Goal: Task Accomplishment & Management: Use online tool/utility

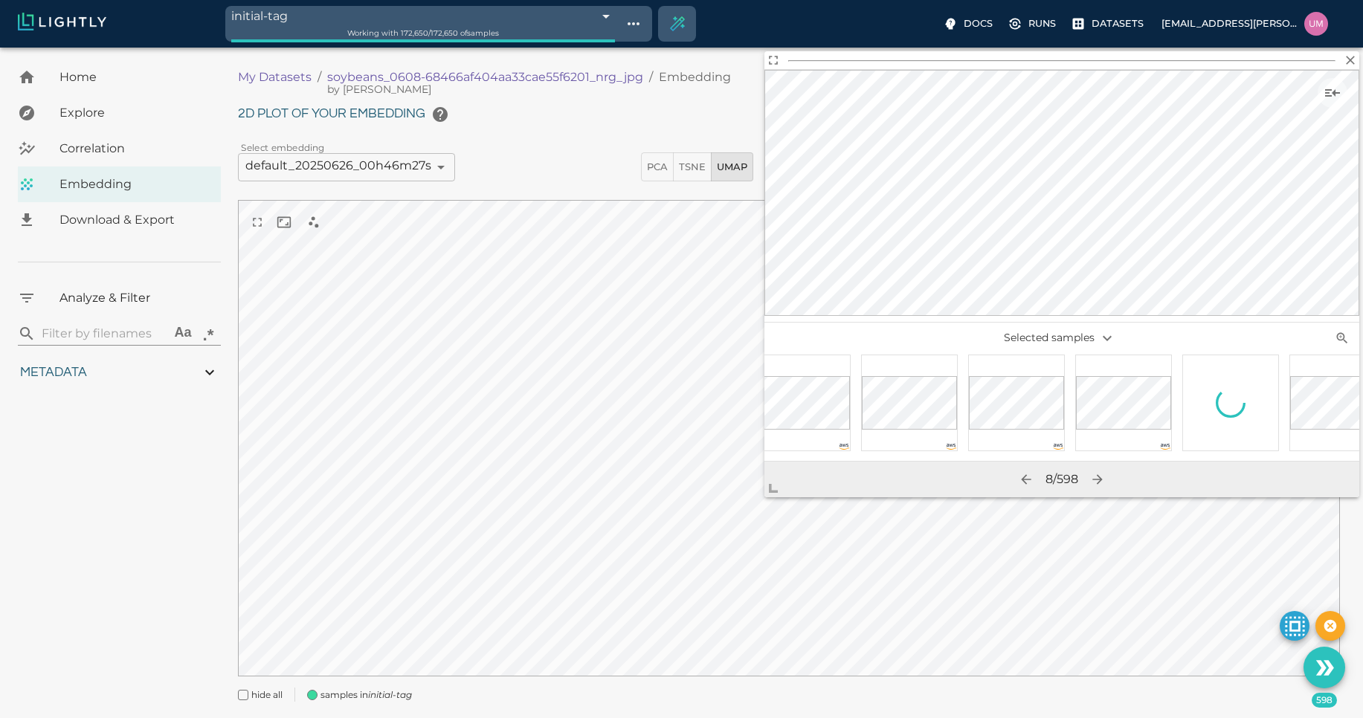
scroll to position [0, 1129]
click at [1105, 410] on div at bounding box center [1061, 407] width 595 height 107
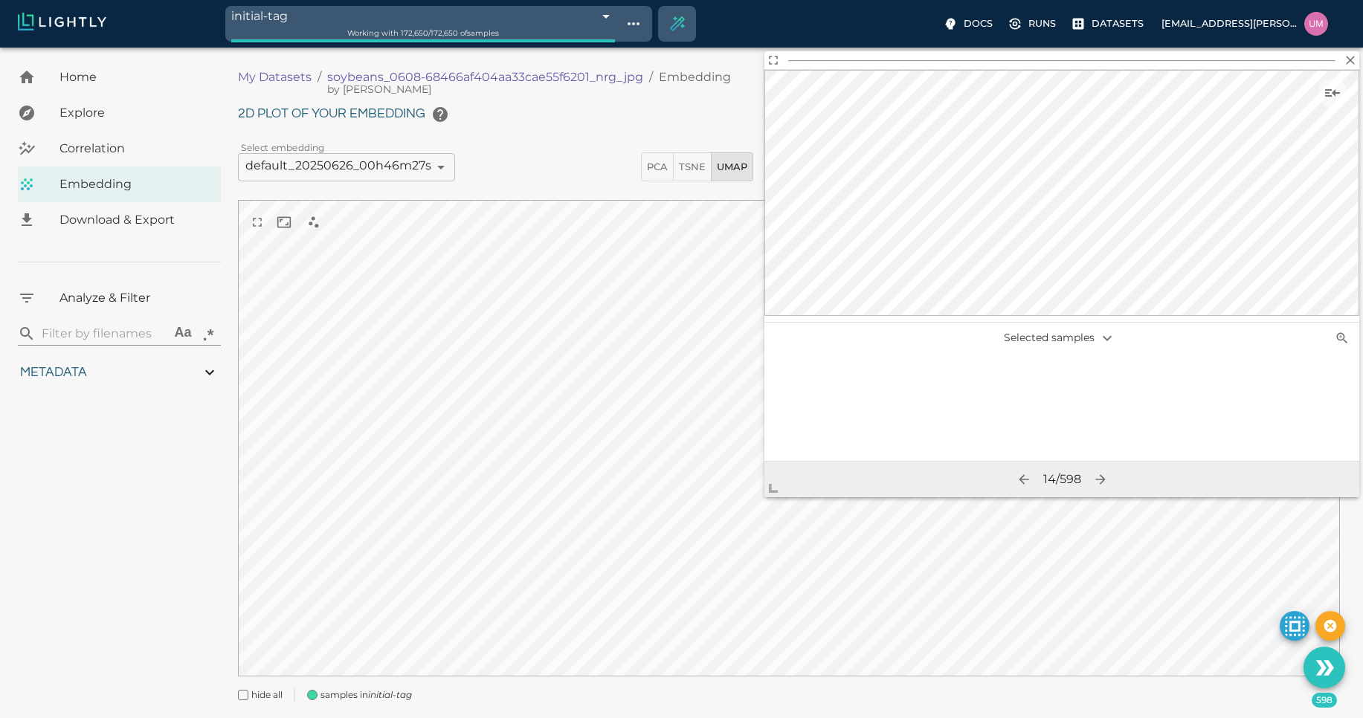
scroll to position [0, 50933]
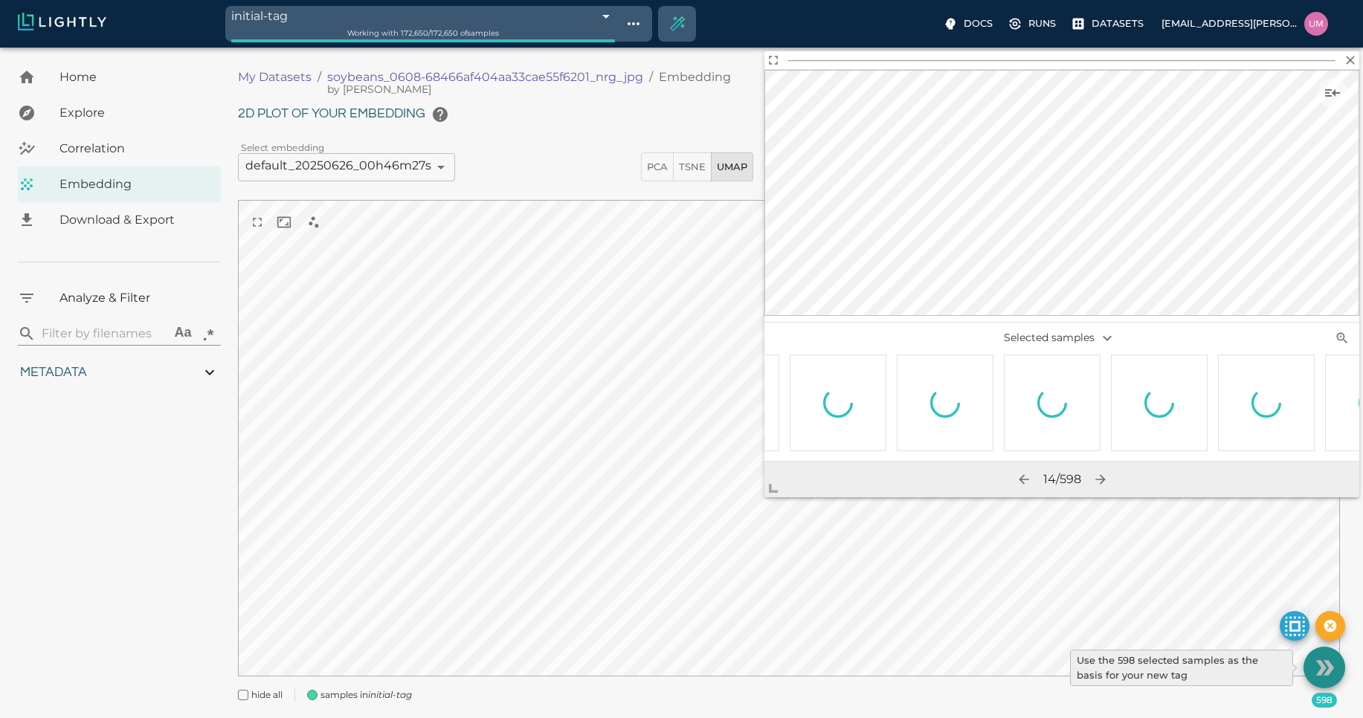
click at [1320, 681] on button "Use the 598 selected samples as the basis for your new tag" at bounding box center [1324, 668] width 42 height 42
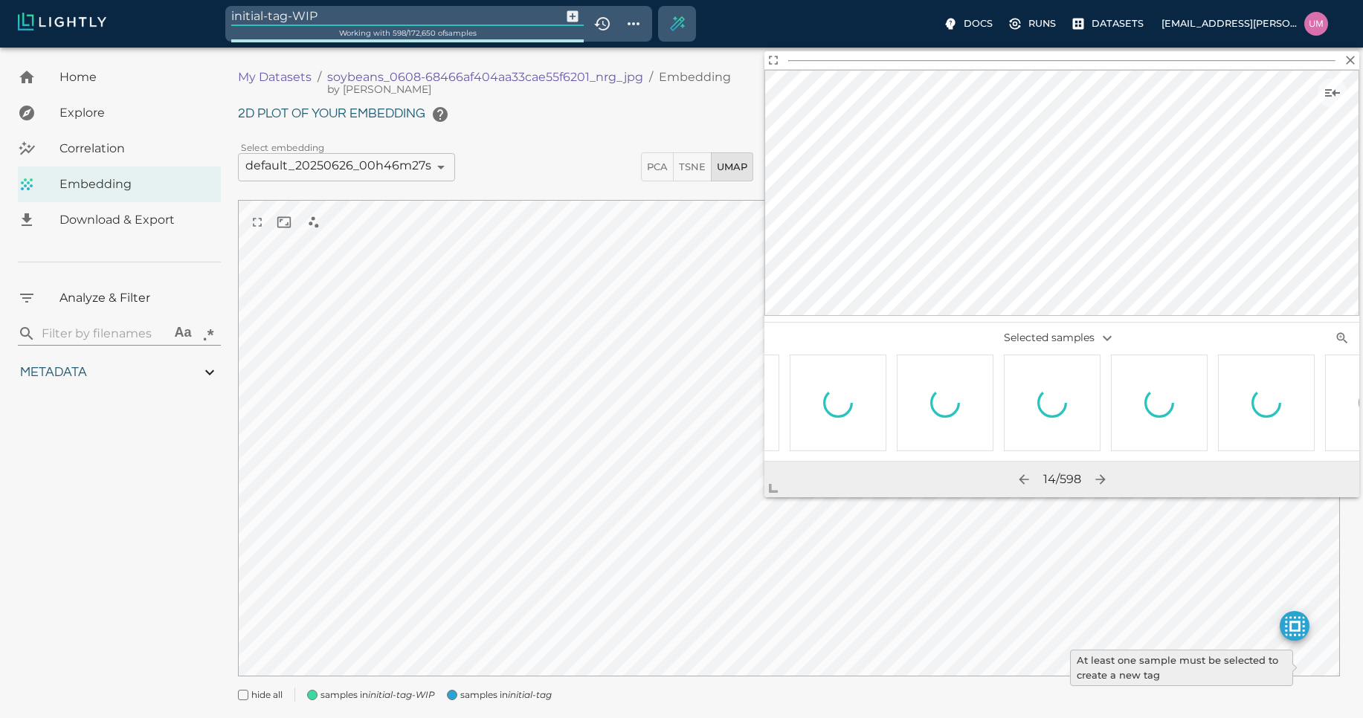
type input "1.01926637632285"
type input "13.4052663763228"
type input "4.98332834243774"
type input "90.2033283424377"
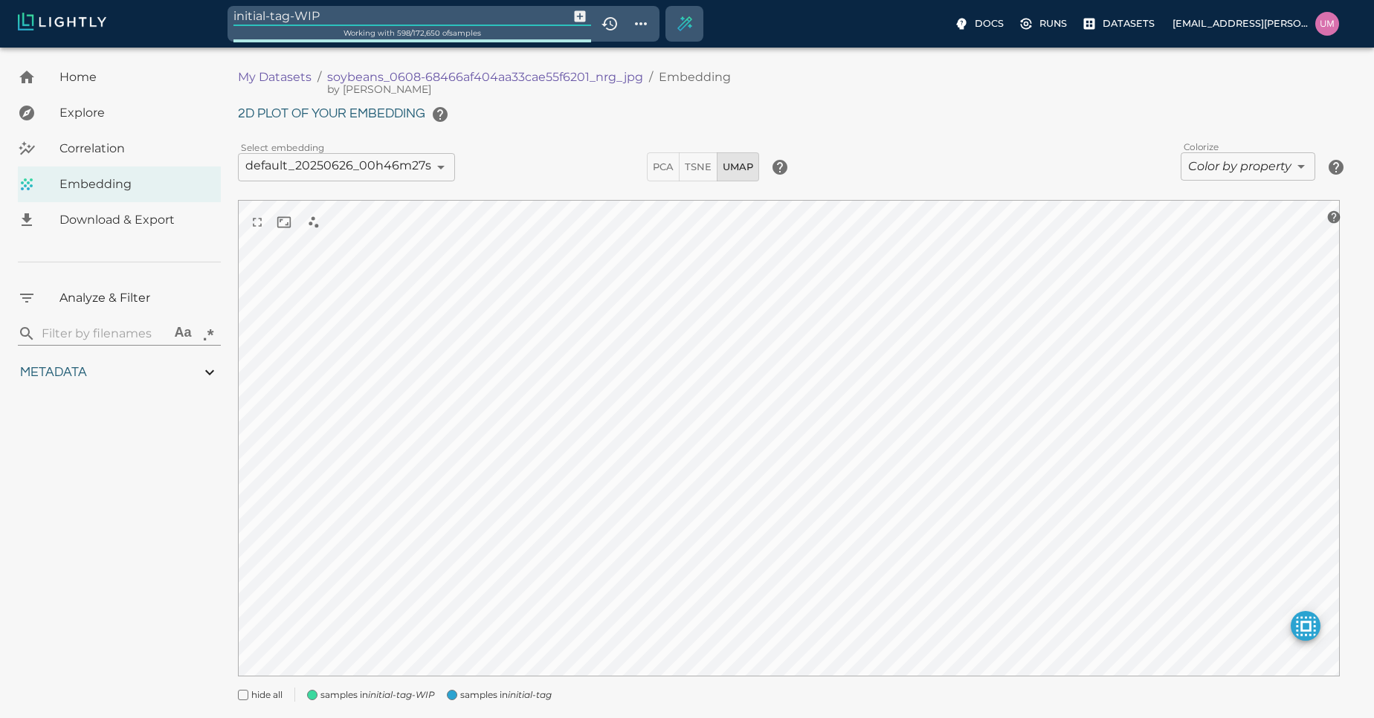
type input "1.01926637632285"
type input "13.4052663763228"
type input "4.98332834243774"
type input "90.2033283424377"
type input "1.01926637632285"
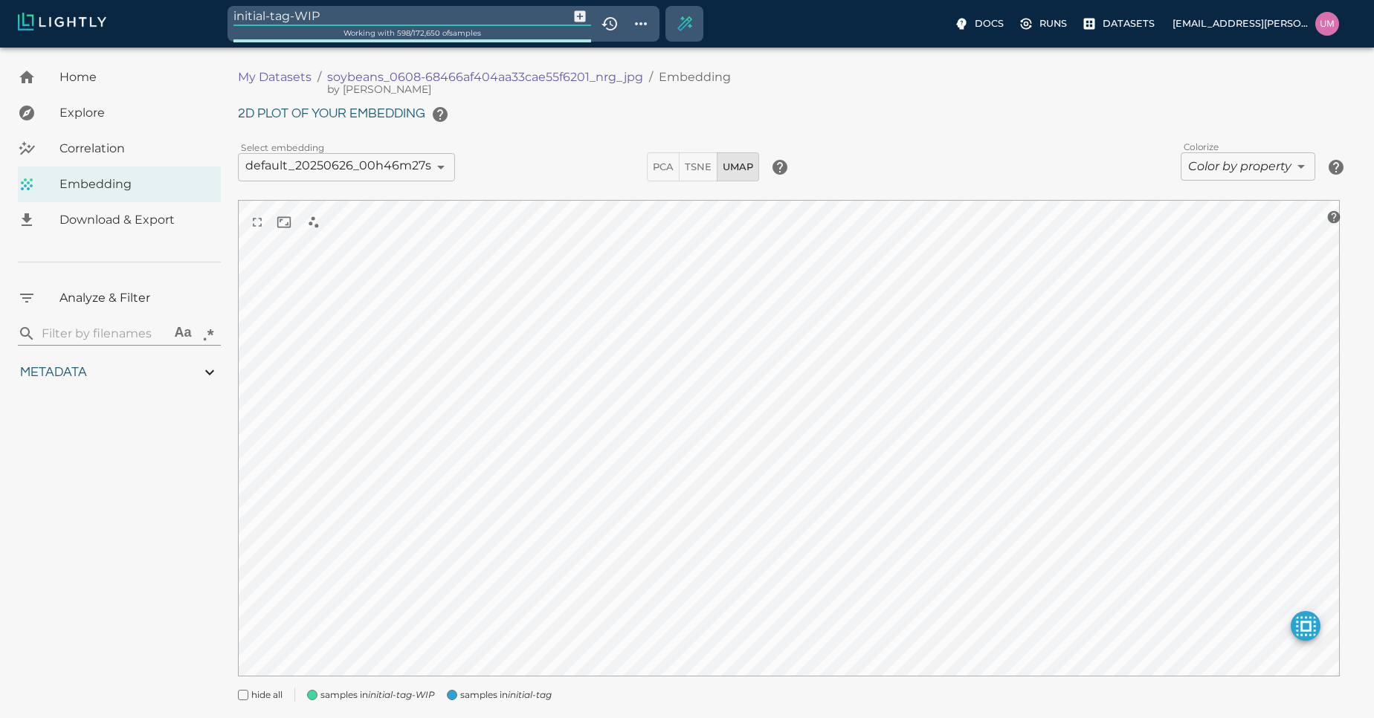
type input "13.4052663763228"
type input "4.98332834243774"
type input "90.2033283424377"
type input "1.01926637632285"
type input "13.4052663763228"
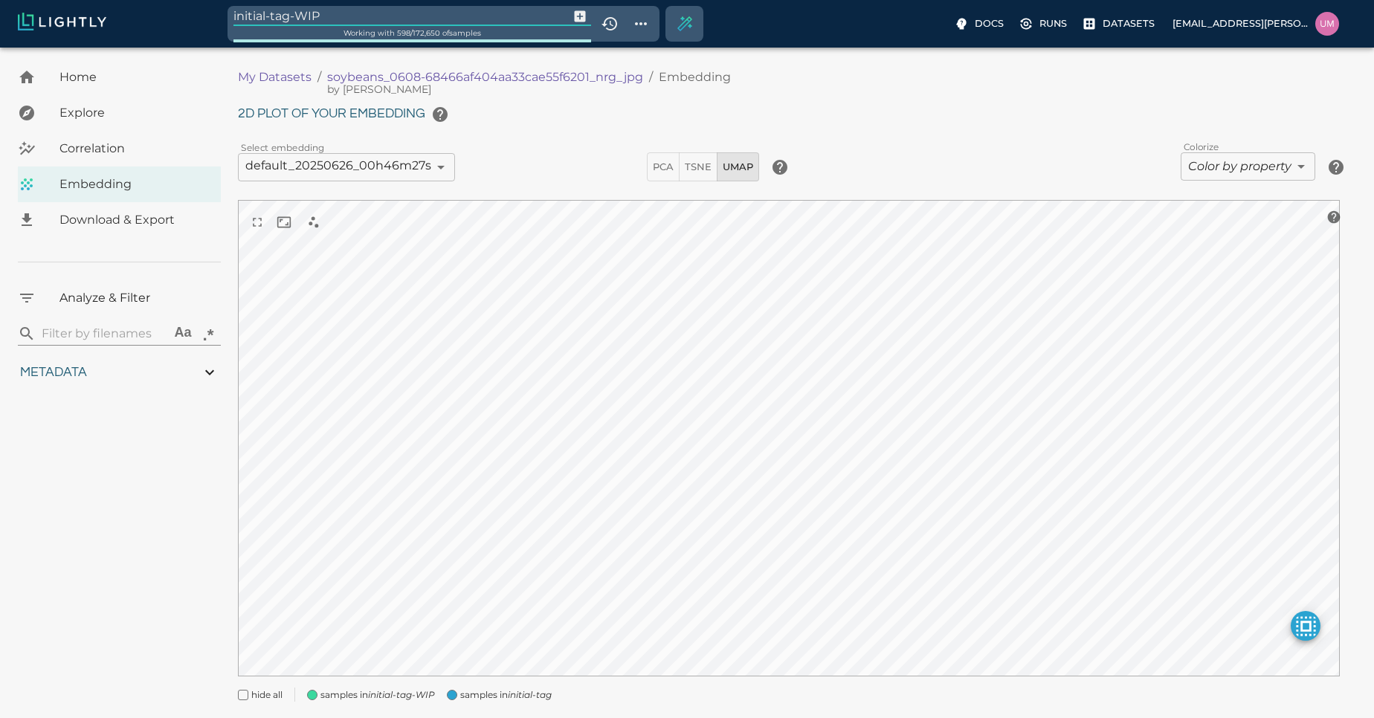
type input "4.98332834243774"
type input "90.2033283424377"
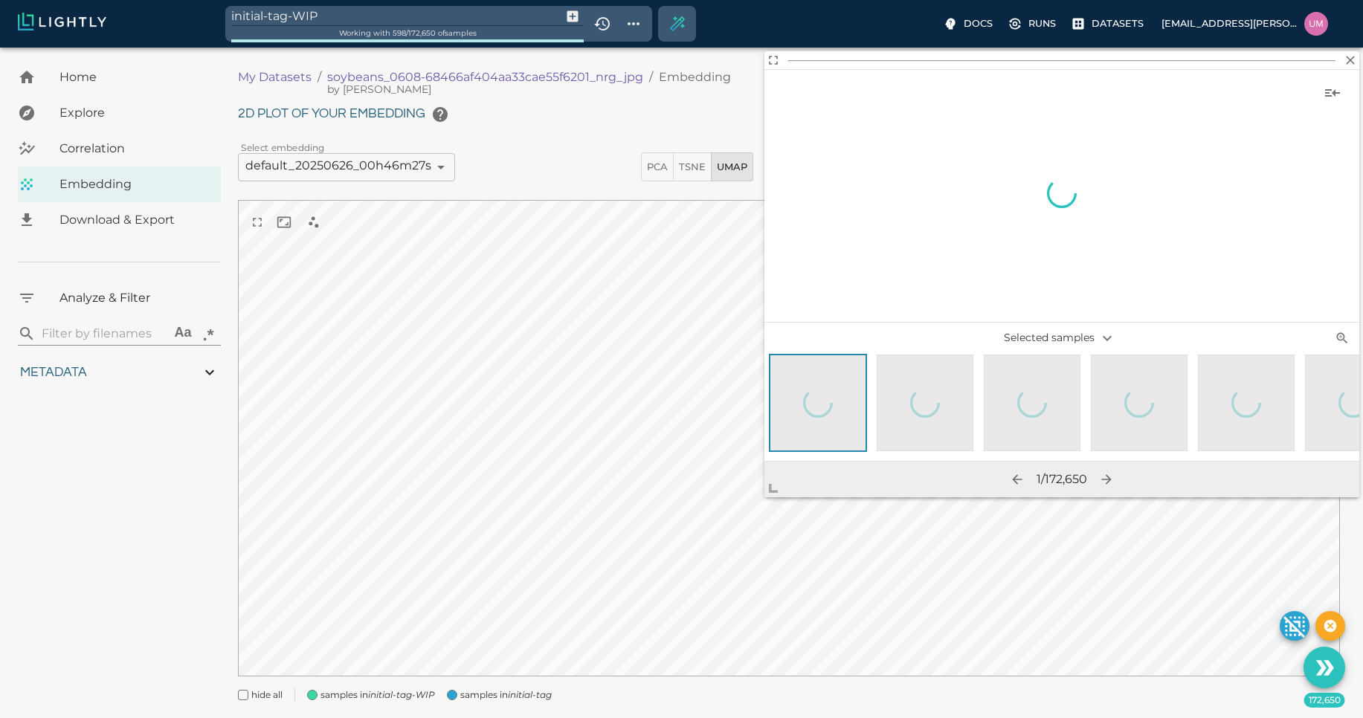
click at [407, 16] on input "initial-tag-WIP" at bounding box center [393, 16] width 324 height 20
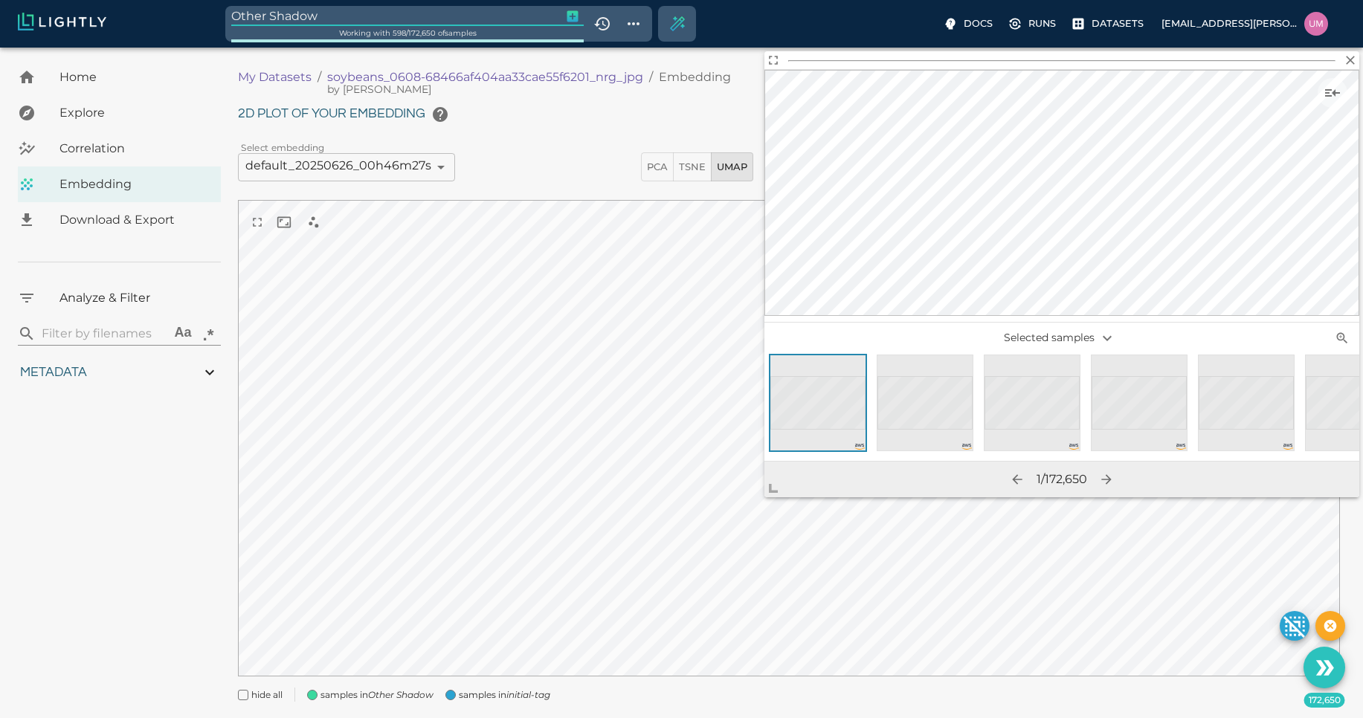
type input "Other Shadow"
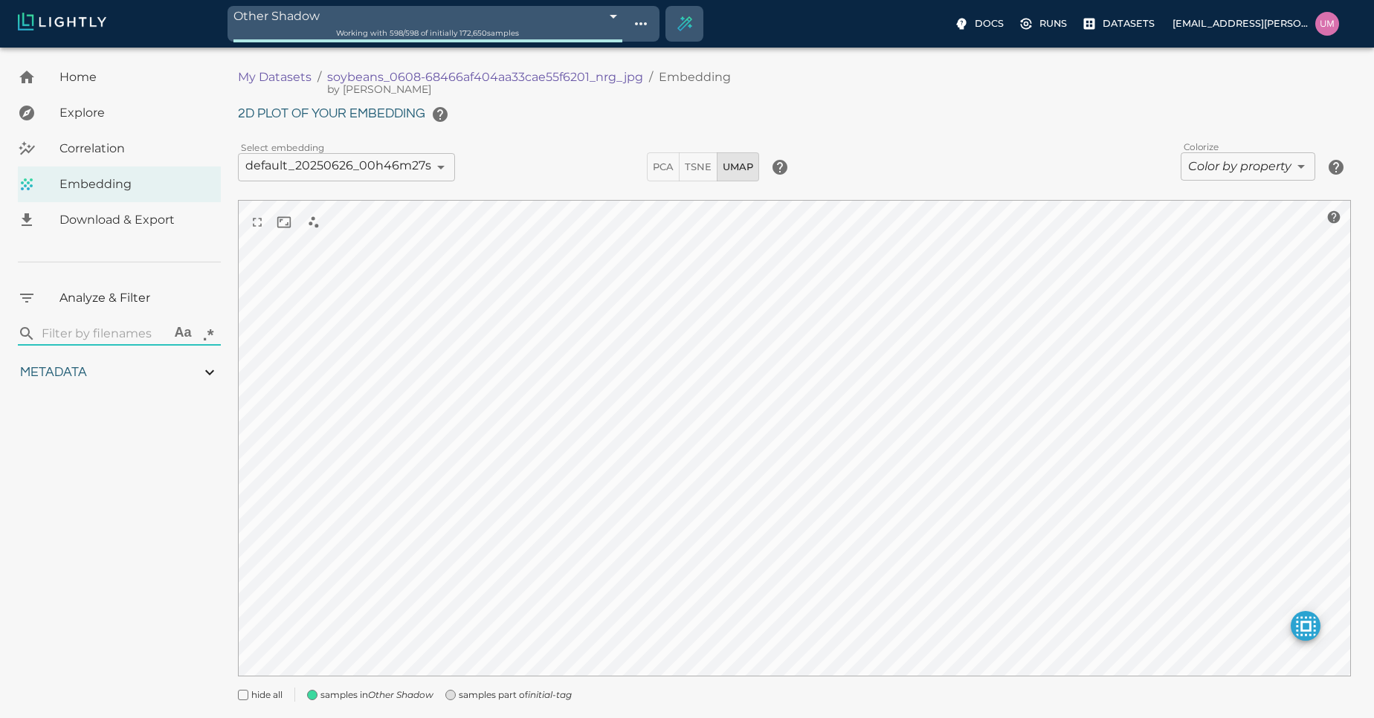
type input "1.01926637632285"
type input "13.4052663763228"
type input "4.98332834243774"
type input "90.2033283424377"
type input "1.01926637632285"
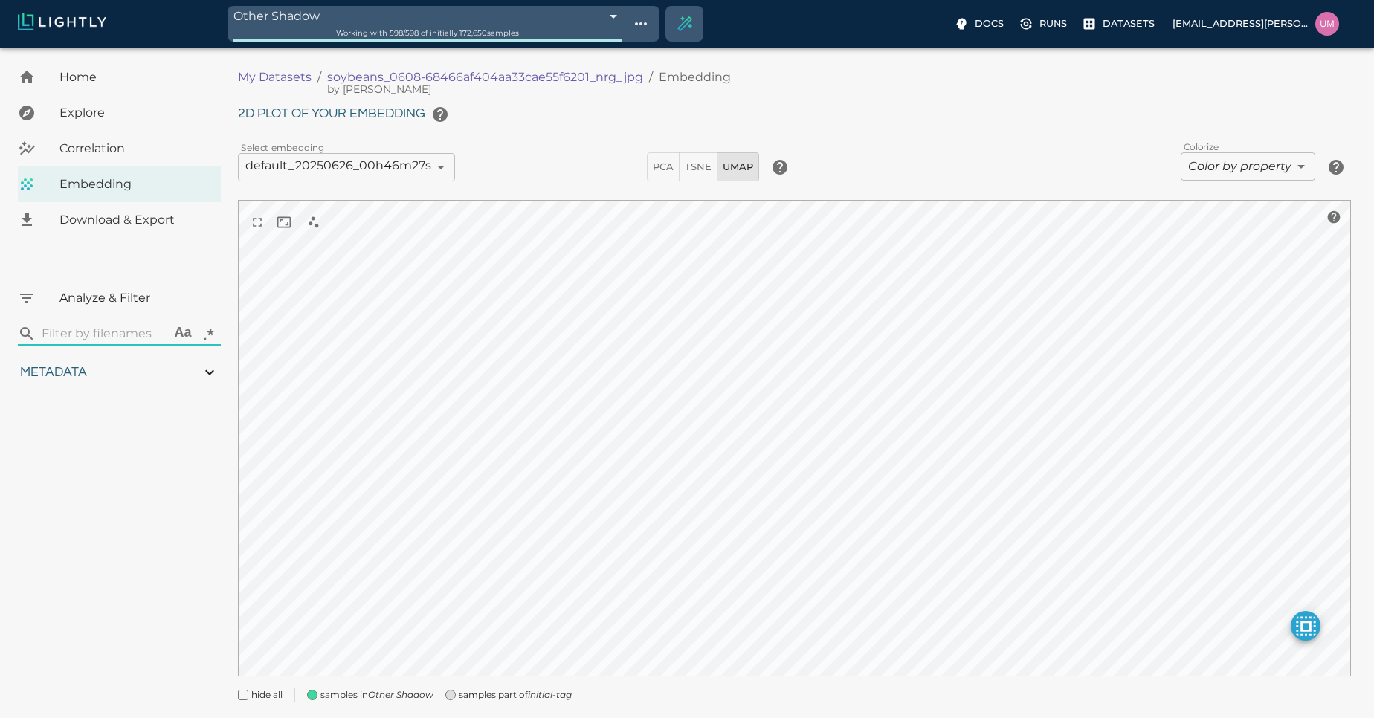
type input "13.4052663763228"
type input "4.98332834243774"
type input "90.2033283424377"
type input "1.01926637632285"
type input "13.4052663763228"
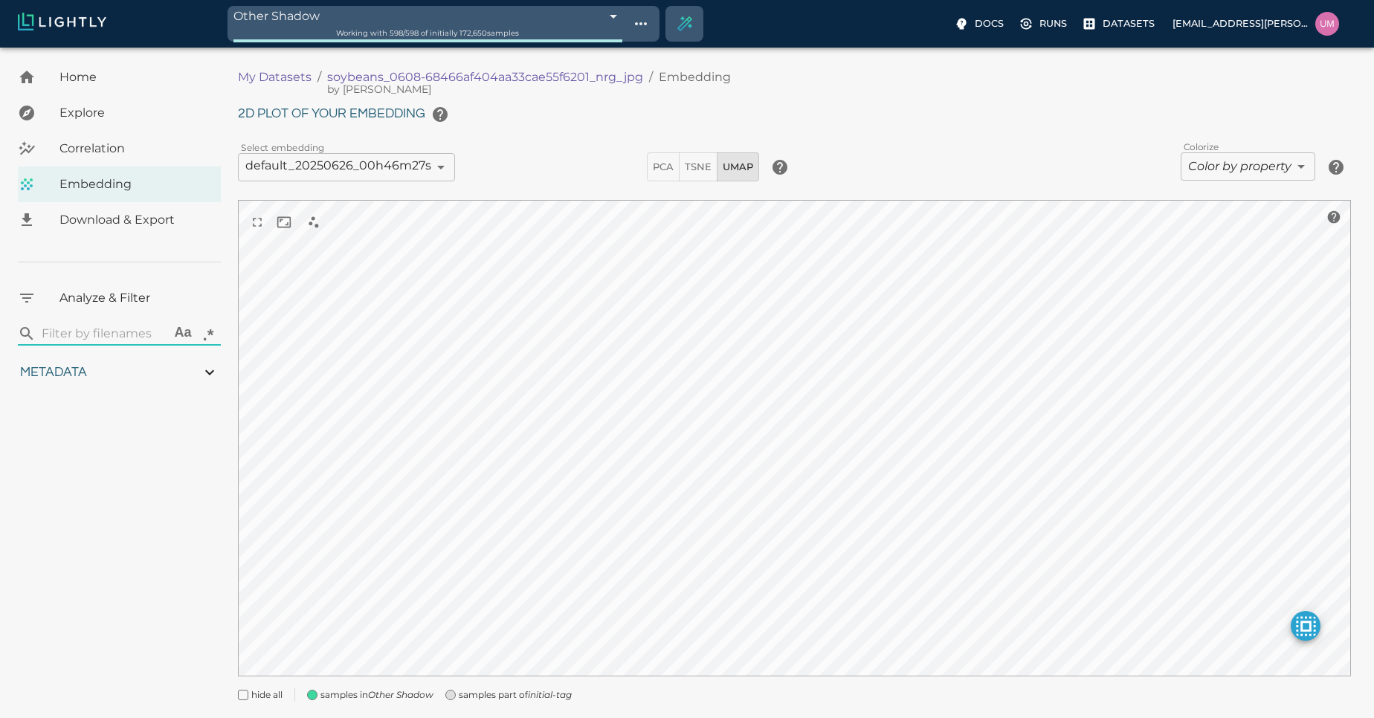
type input "4.98332834243774"
type input "90.2033283424377"
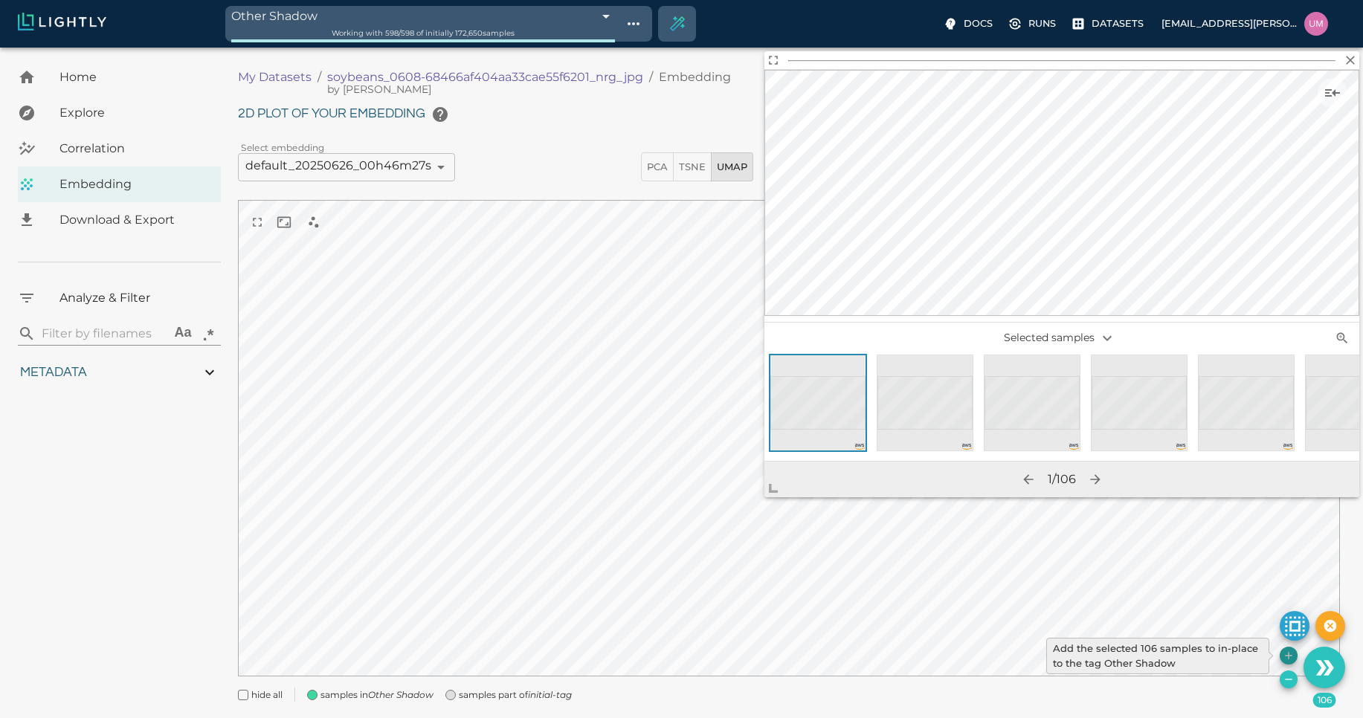
click at [1289, 650] on icon "Add the selected 106 samples to in-place to the tag Other Shadow" at bounding box center [1288, 656] width 12 height 12
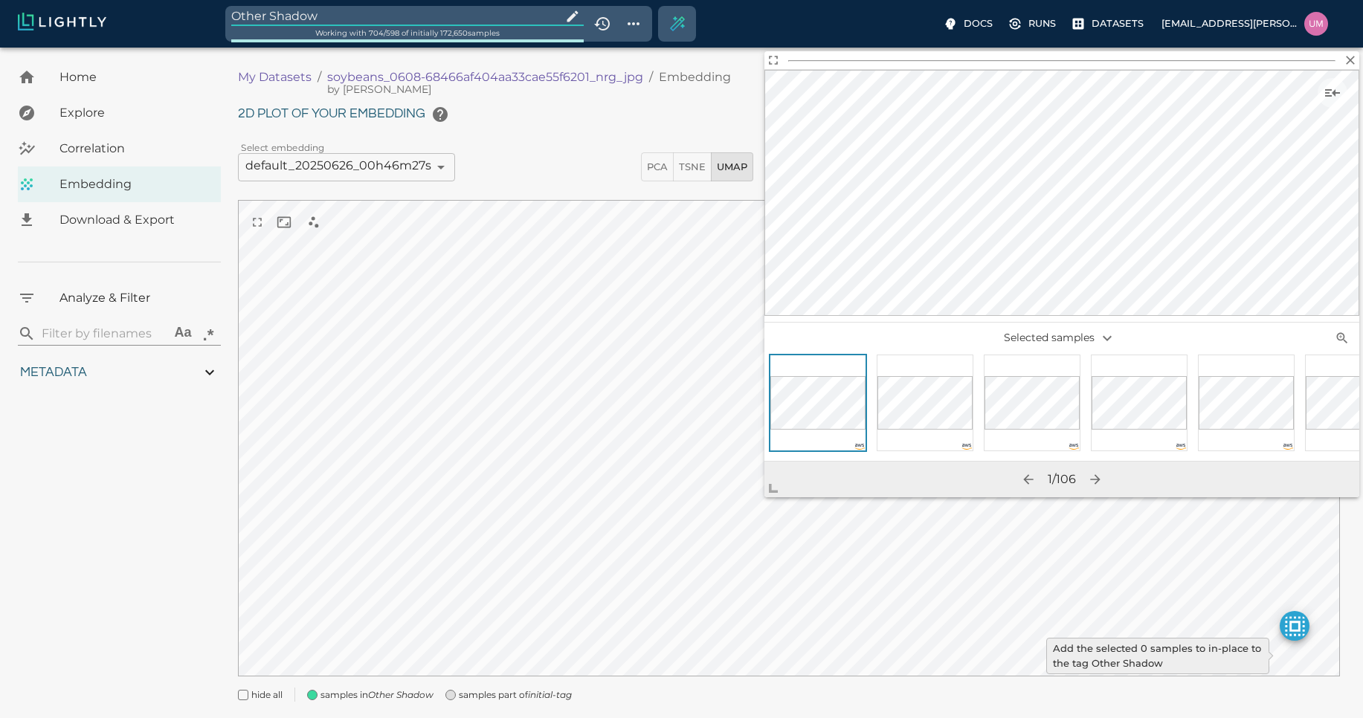
type input "1.01926637632285"
type input "13.4052663763228"
type input "4.98332834243774"
type input "90.2033283424377"
type input "1.01926637632285"
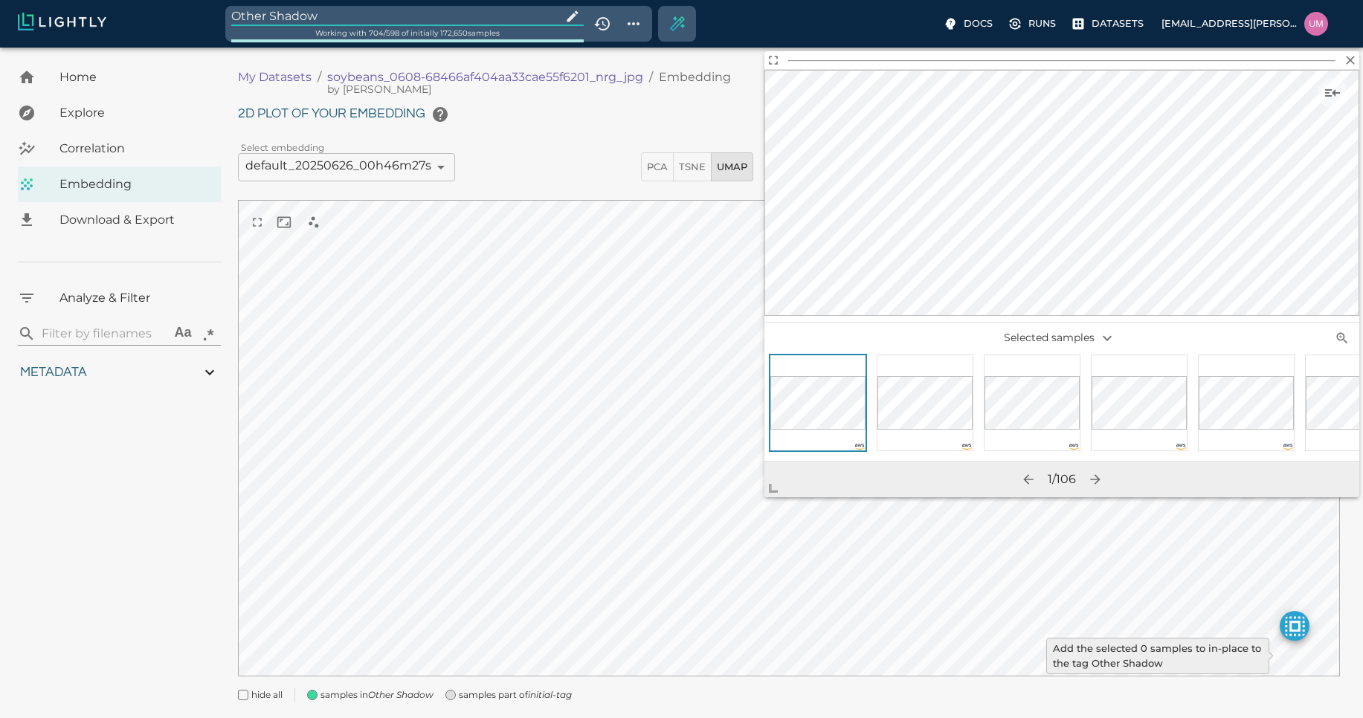
type input "13.4052663763228"
type input "4.98332834243774"
type input "90.2033283424377"
type input "1.01926637632285"
type input "13.4052663763228"
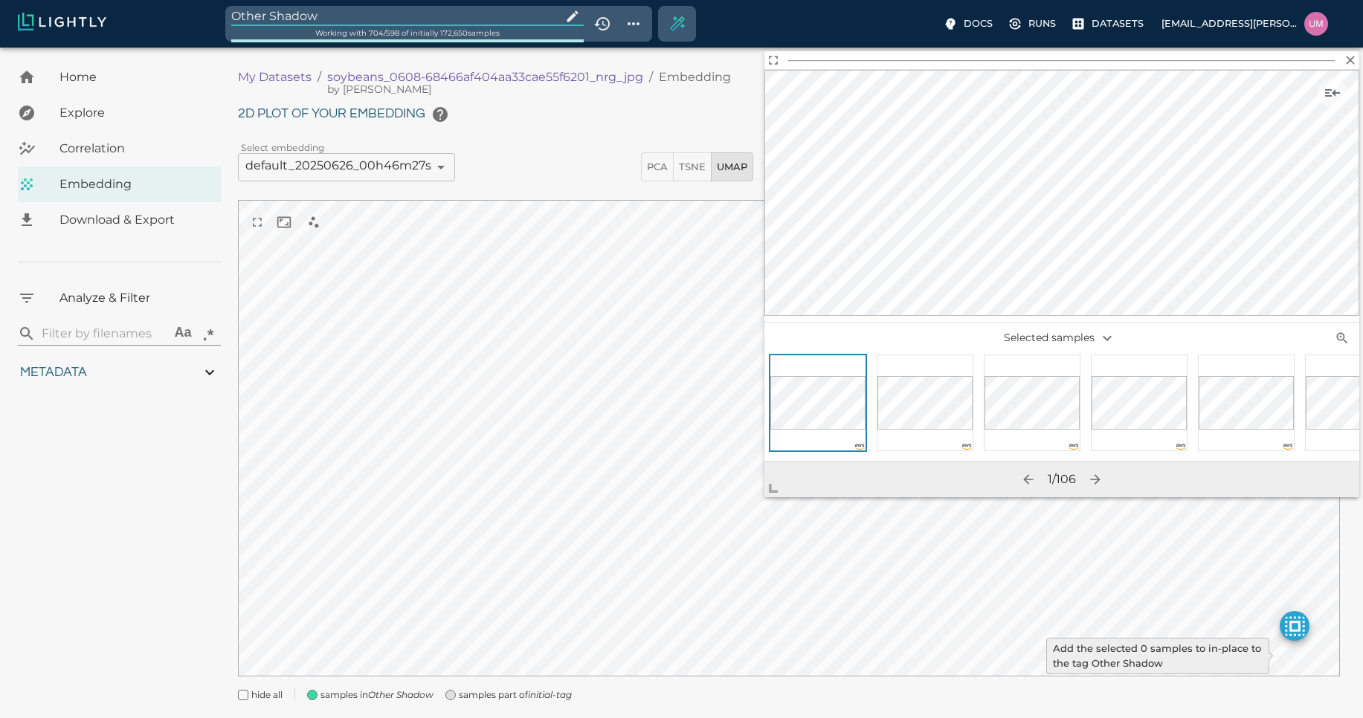
type input "4.98332834243774"
type input "90.2033283424377"
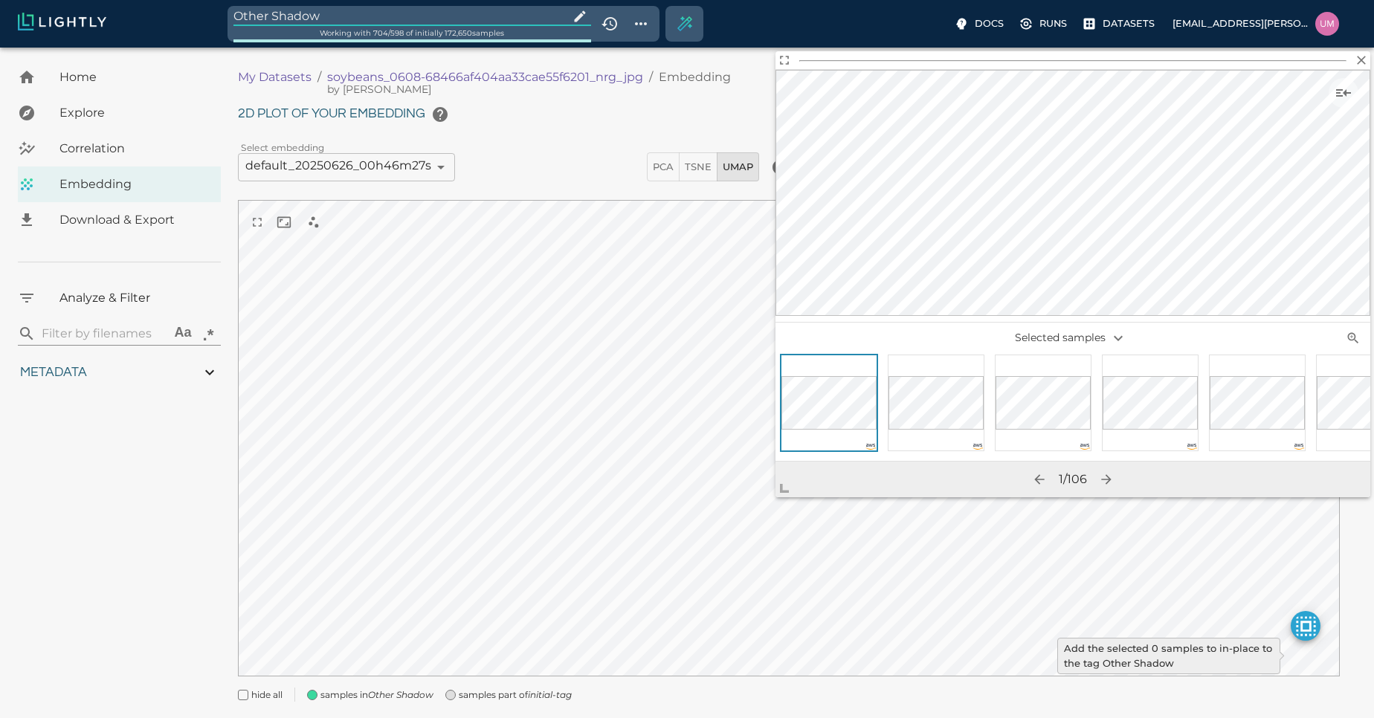
type input "1.01926637632285"
type input "13.4052663763228"
type input "4.98332834243774"
type input "90.2033283424377"
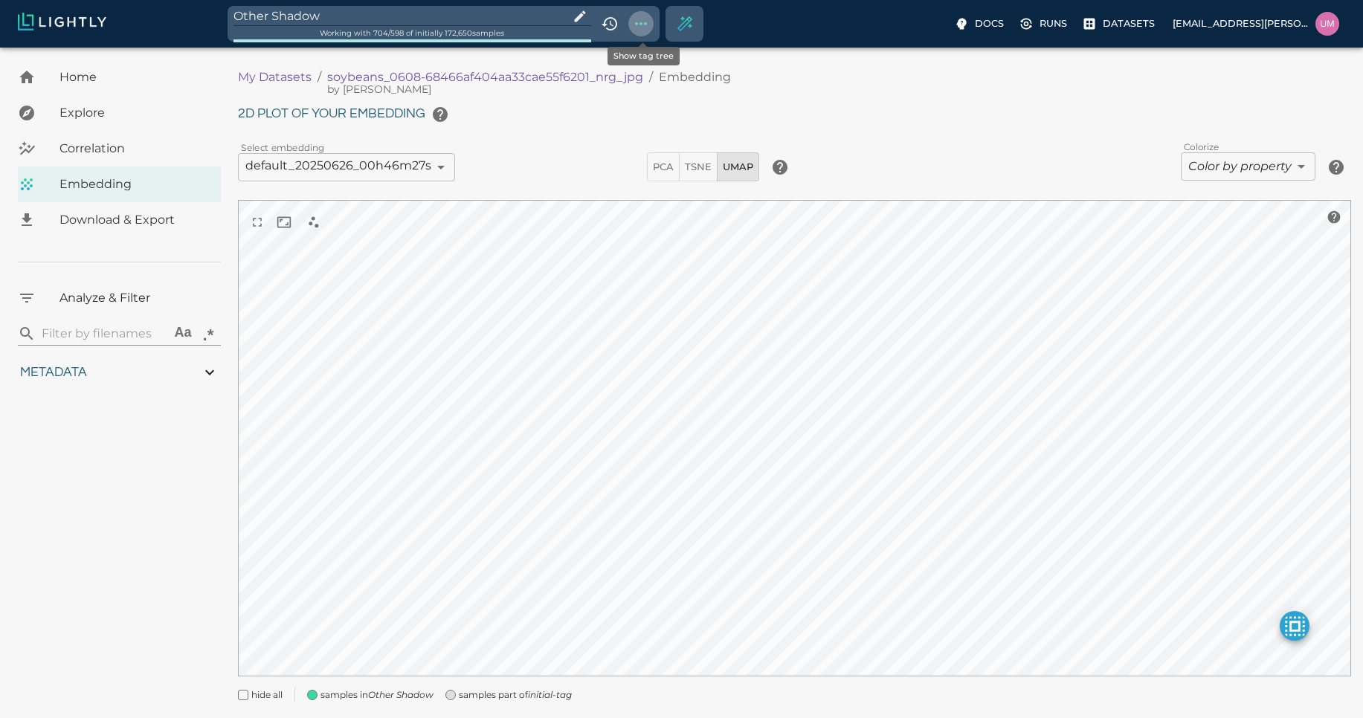
click at [646, 22] on icon "Show tag tree" at bounding box center [641, 24] width 18 height 18
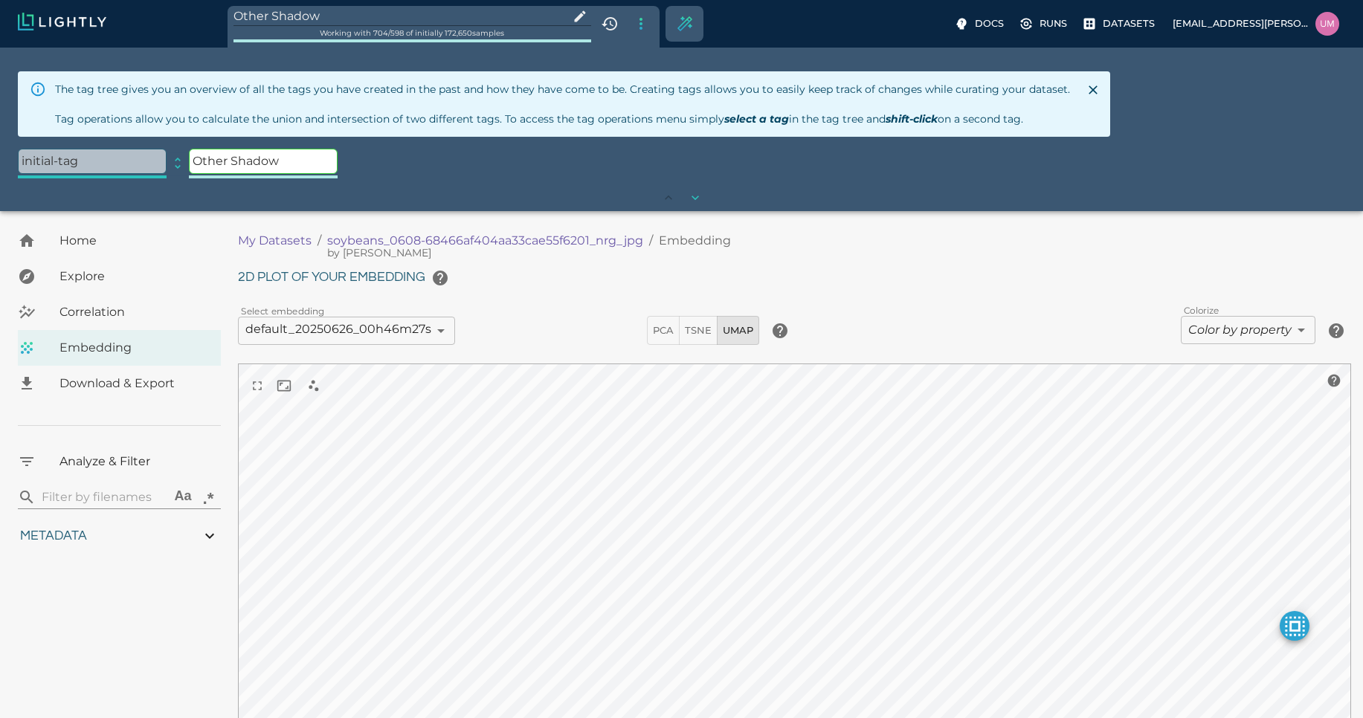
click at [530, 25] on input "Other Shadow" at bounding box center [398, 16] width 330 height 20
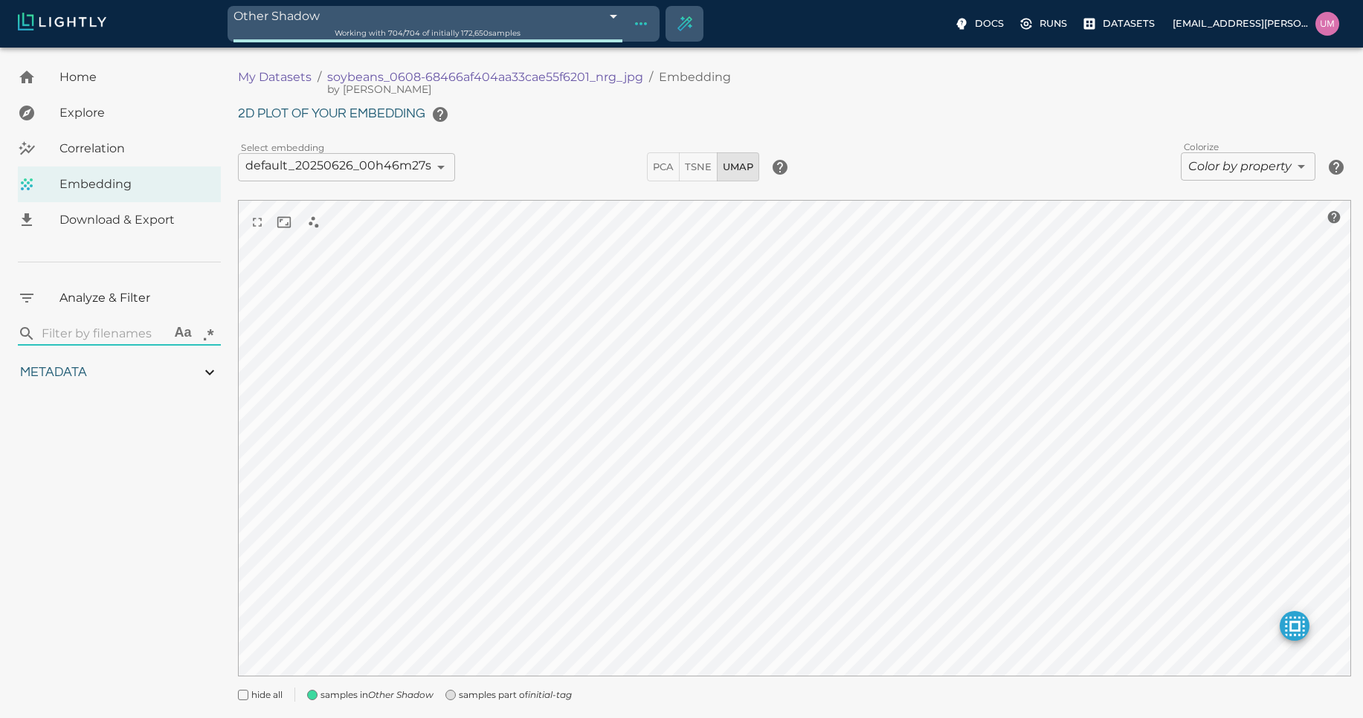
click at [581, 48] on body "Other Shadow 68be4f2a9ddfbf2753f7c097 Working with 704 / 704 of initially 172,6…" at bounding box center [681, 402] width 1363 height 708
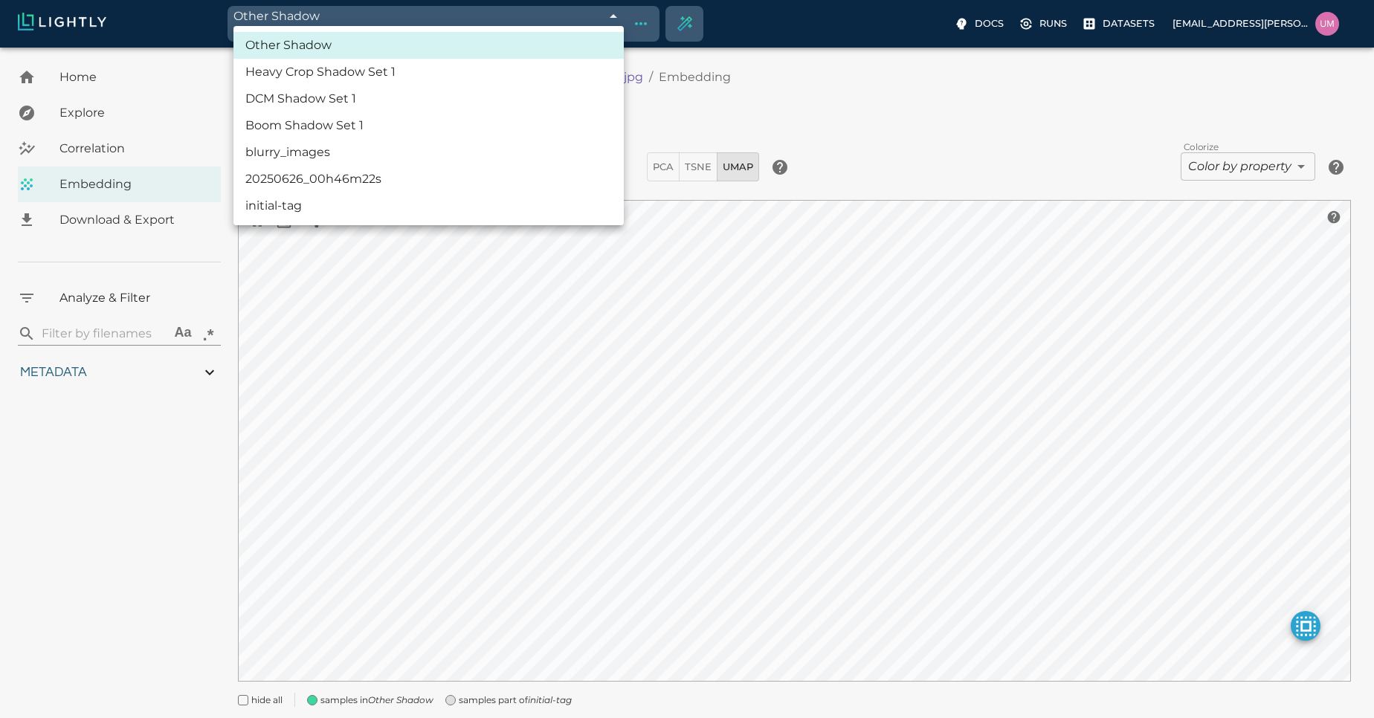
type input "1.01926637632285"
type input "13.4052663763228"
type input "4.98332834243774"
type input "90.2033283424377"
type input "1.01926637632285"
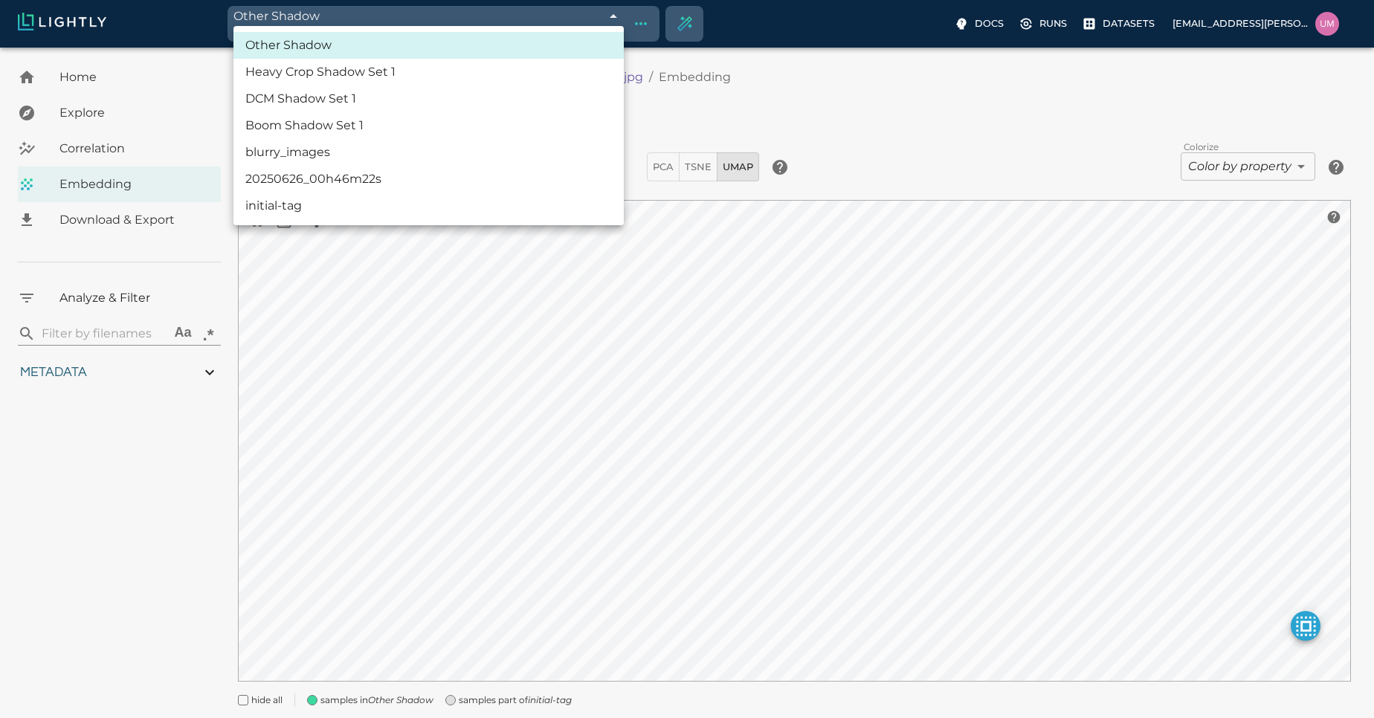
type input "13.4052663763228"
type input "4.98332834243774"
type input "90.2033283424377"
type input "1.01926637632285"
type input "13.4052663763228"
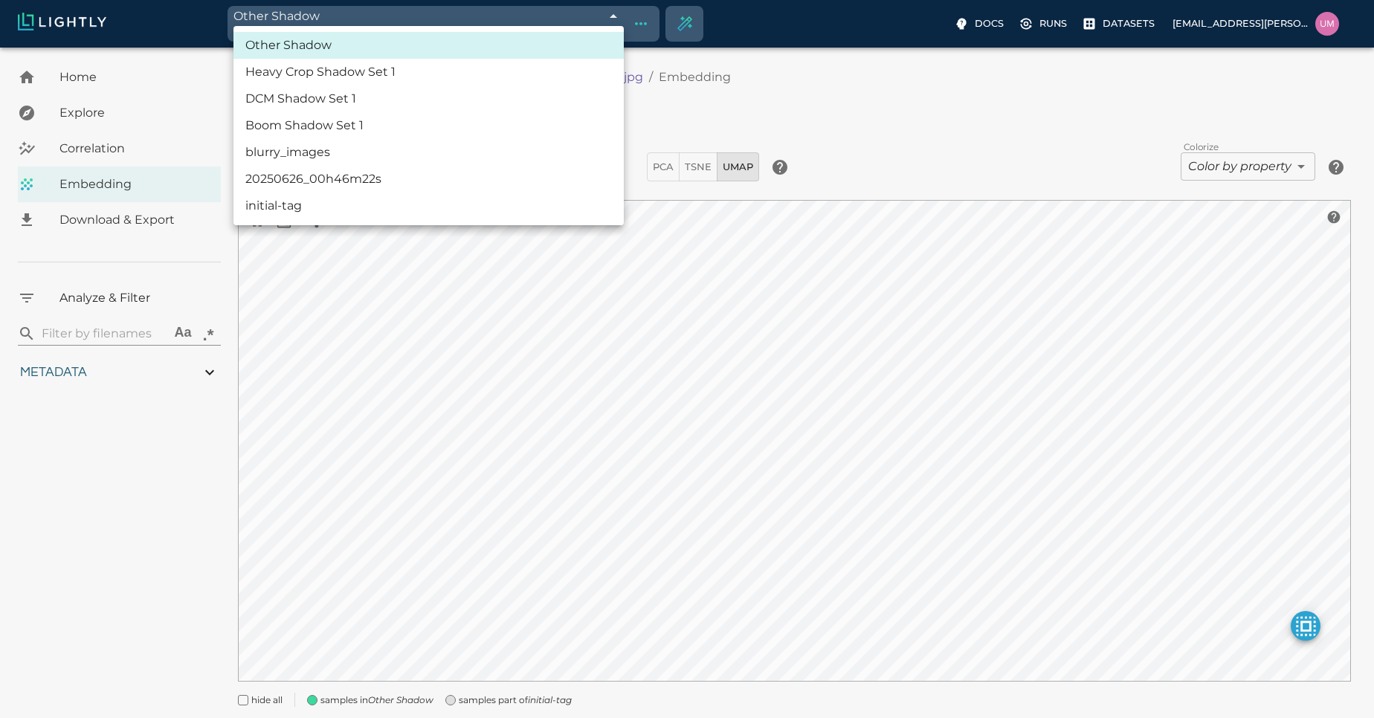
type input "4.98332834243774"
type input "90.2033283424377"
click at [659, 91] on div at bounding box center [687, 359] width 1374 height 718
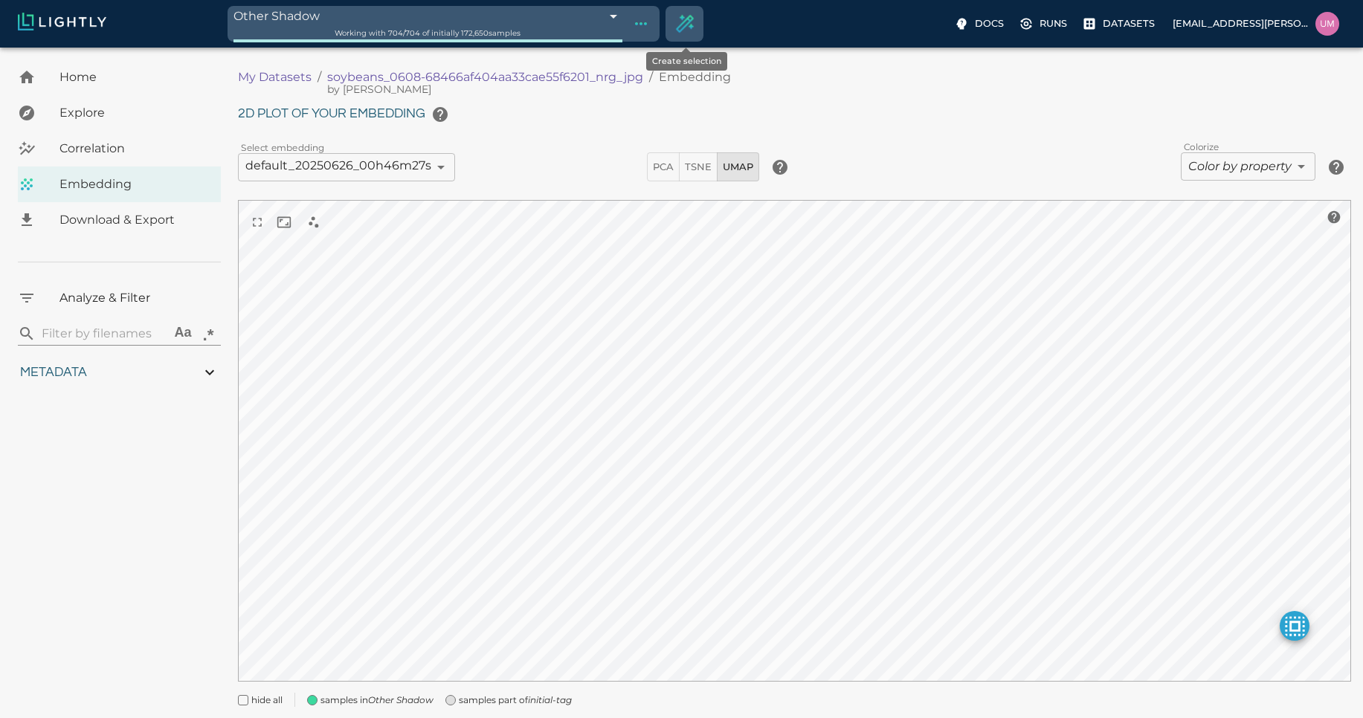
click at [688, 31] on icon "Create selection" at bounding box center [684, 24] width 22 height 22
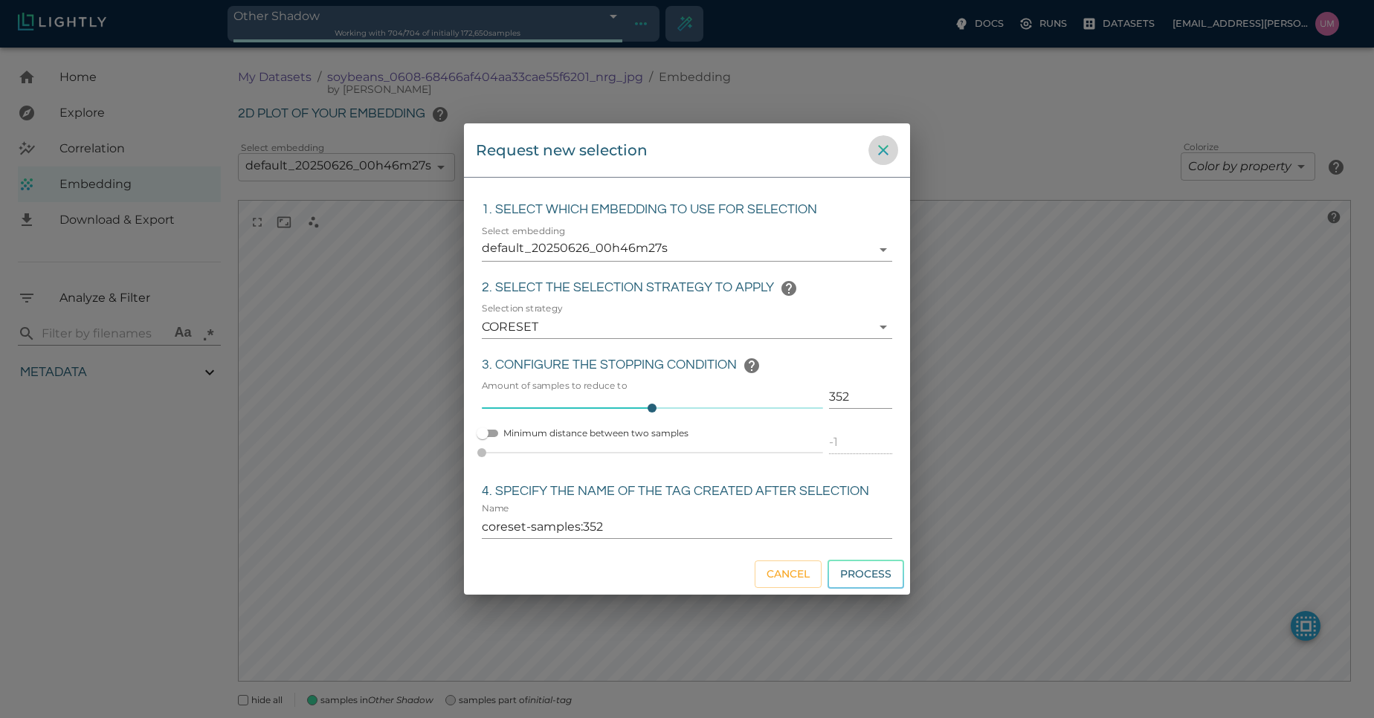
click at [875, 147] on icon "close" at bounding box center [883, 150] width 18 height 18
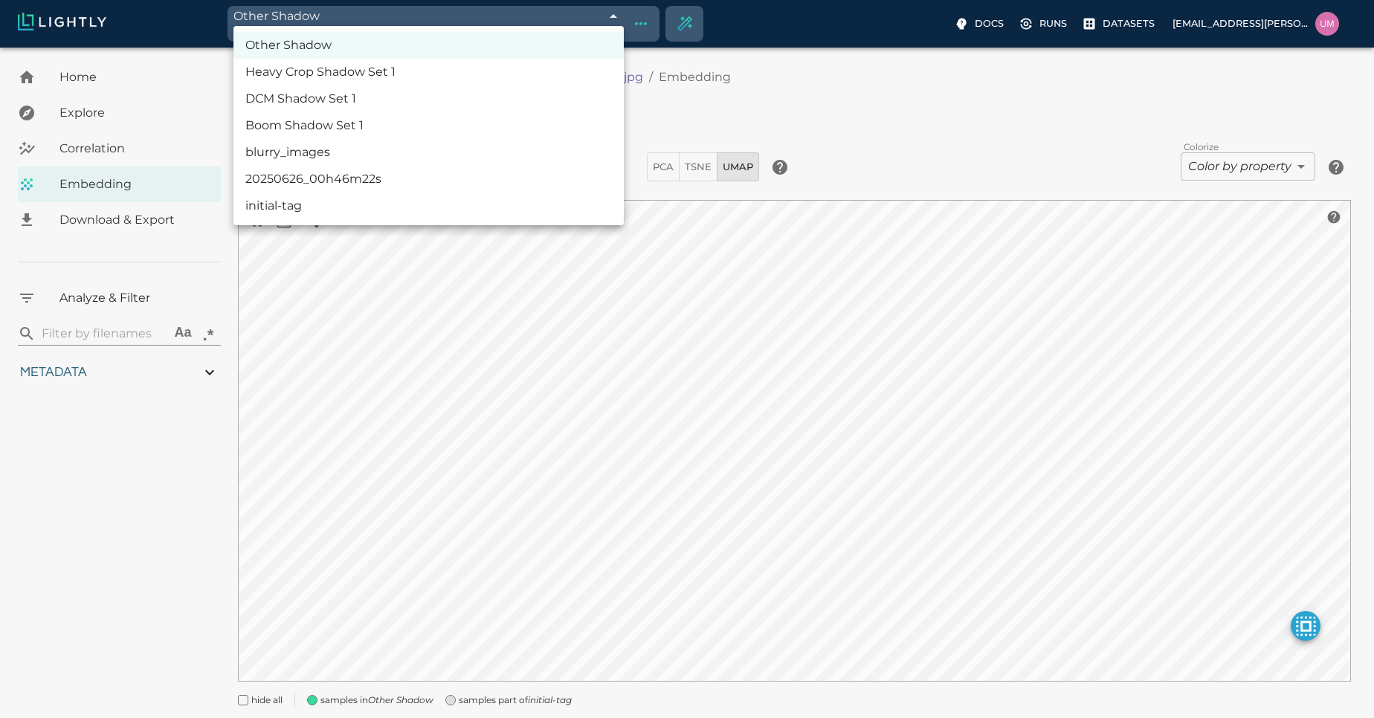
click at [540, 48] on body "Other Shadow 68be4f2a9ddfbf2753f7c097 Working with 704 / 704 of initially 172,6…" at bounding box center [687, 404] width 1374 height 713
click at [438, 134] on li "Boom Shadow Set 1" at bounding box center [428, 125] width 390 height 27
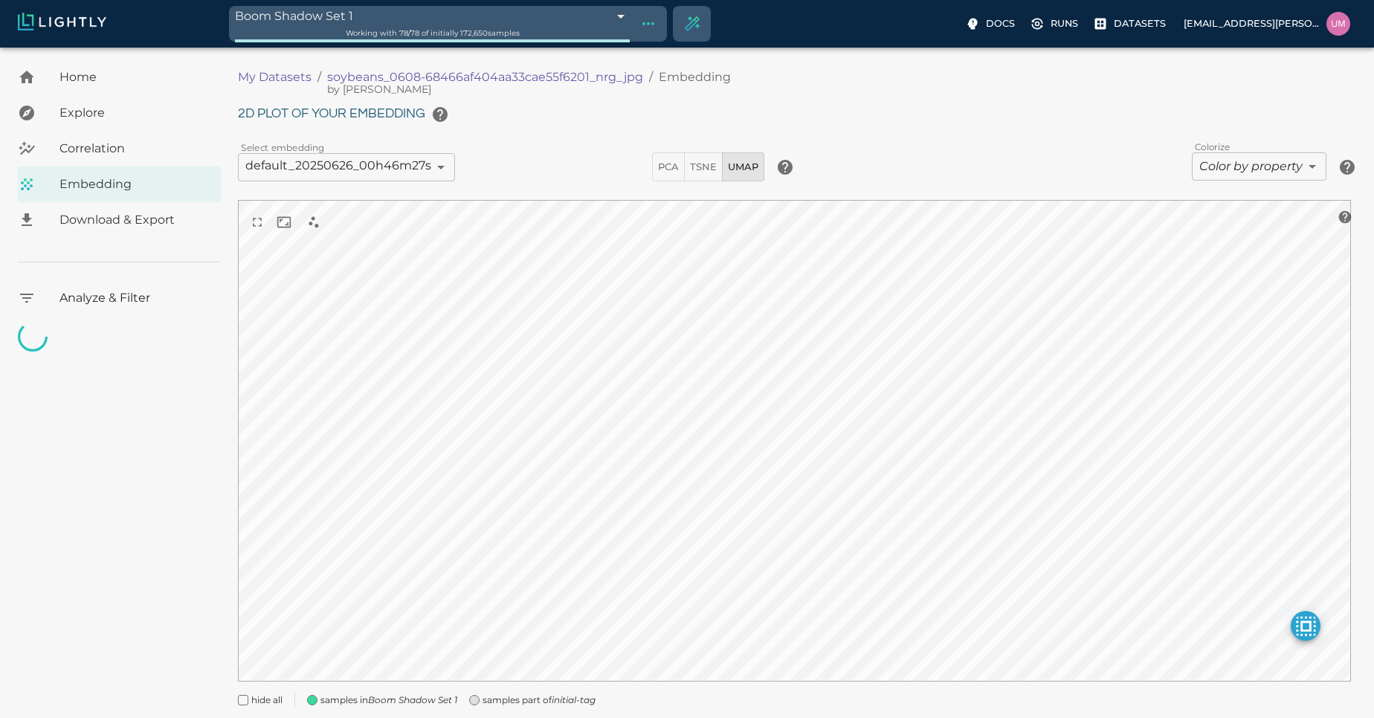
type input "68be43229ddfbf2753f6aced"
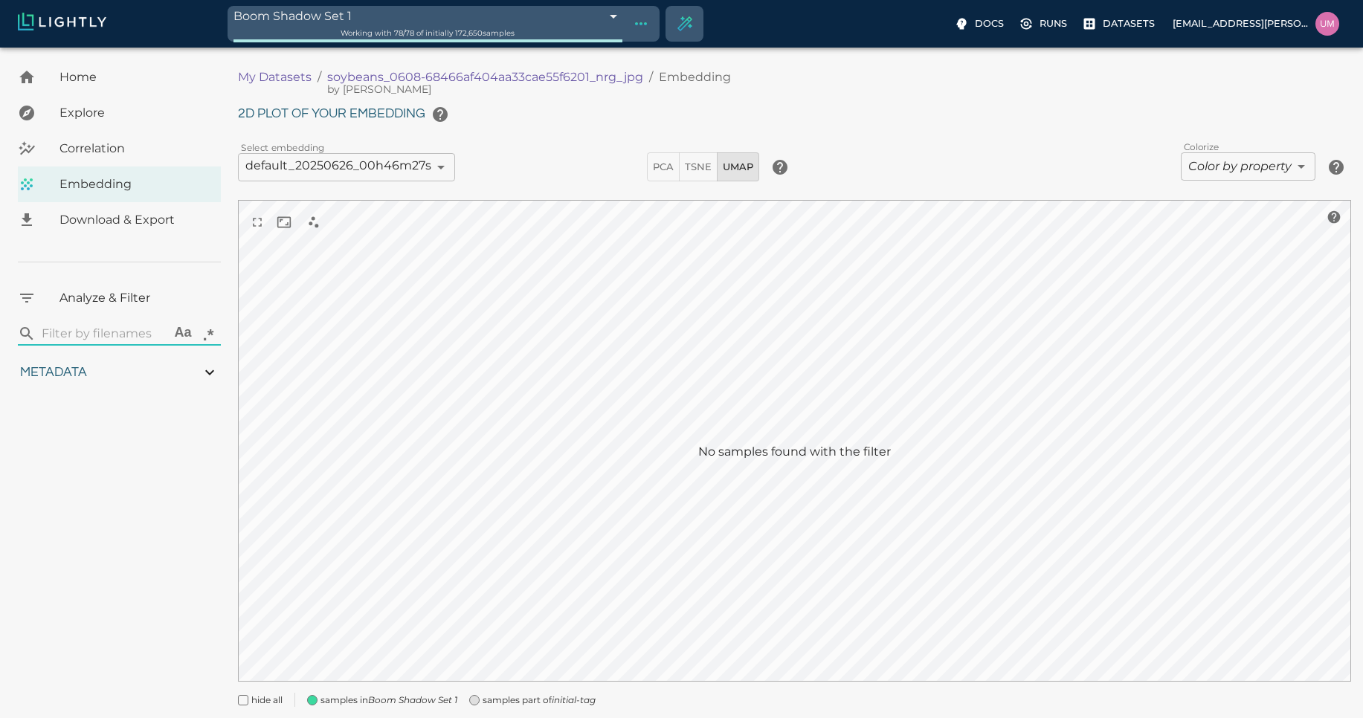
type input "1.01926637632285"
type input "13.4052663763228"
type input "4.98332834243774"
type input "90.2033283424377"
type input "1.01926637632285"
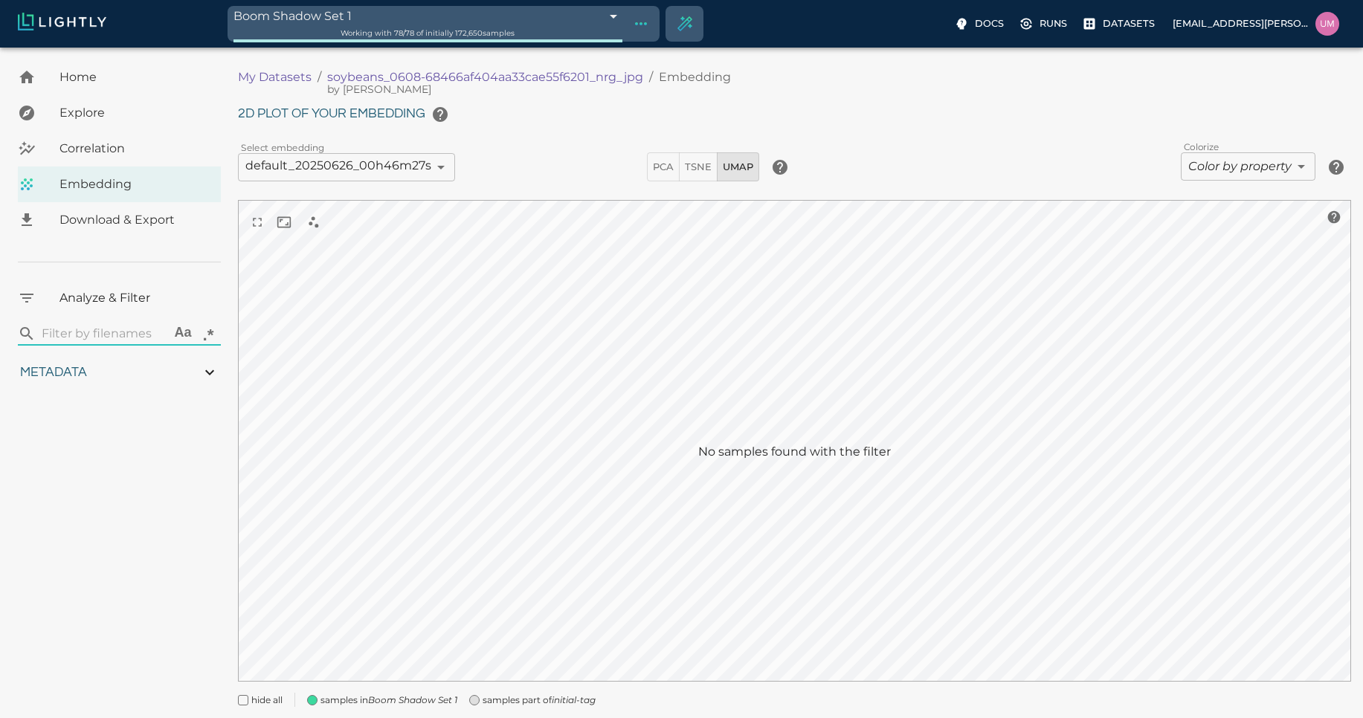
type input "13.4052663763228"
type input "4.98332834243774"
type input "90.2033283424377"
type input "1.01926637632285"
type input "13.4052663763228"
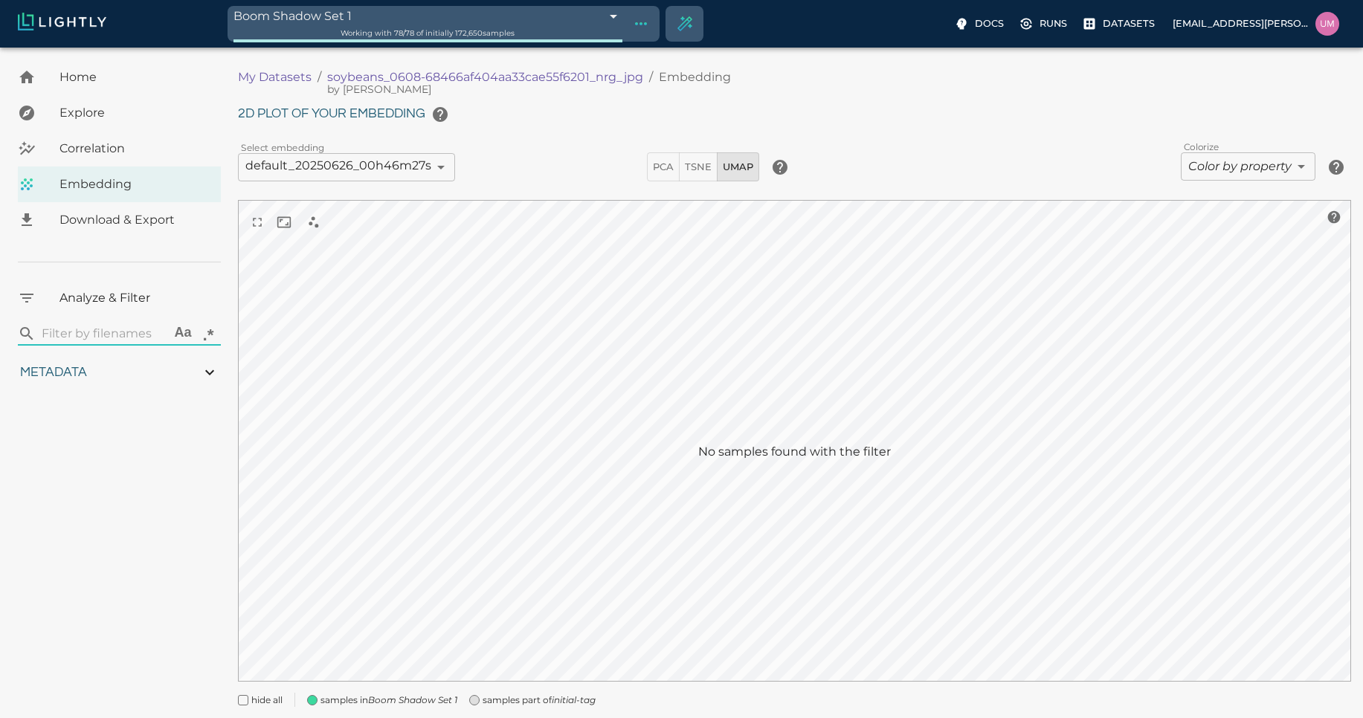
type input "4.98332834243774"
type input "90.2033283424377"
type input "1.01926637632285"
type input "13.4052663763228"
type input "4.98332834243774"
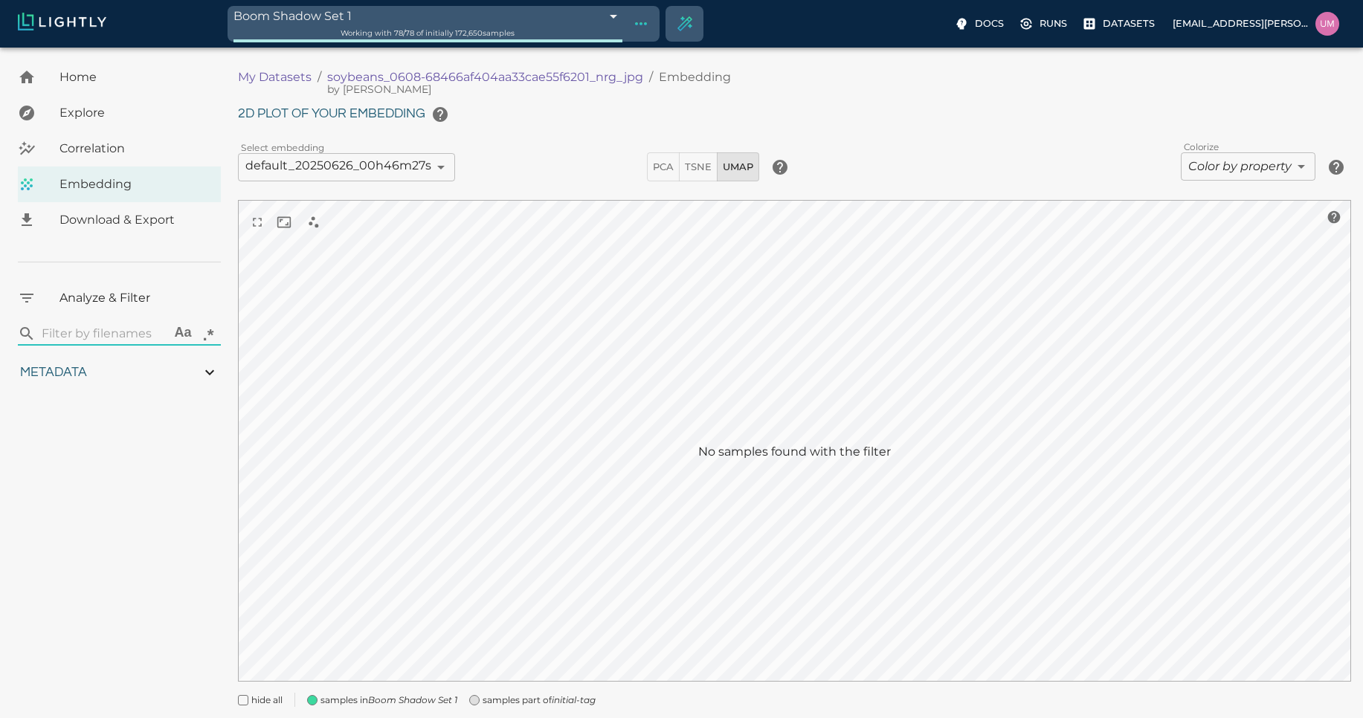
type input "90.2033283424377"
type input "1.01926637632285"
type input "13.4052663763228"
type input "4.98332834243774"
type input "90.2033283424377"
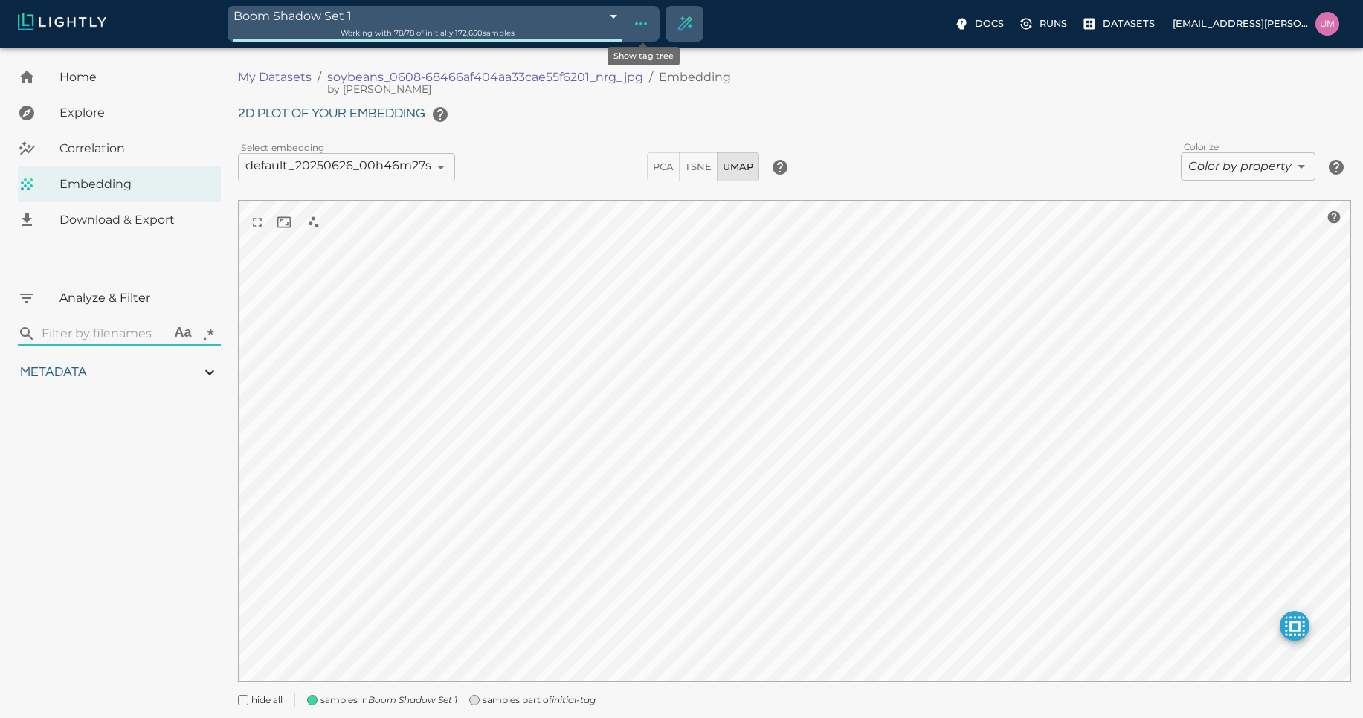
click at [648, 28] on icon "Show tag tree" at bounding box center [641, 24] width 18 height 18
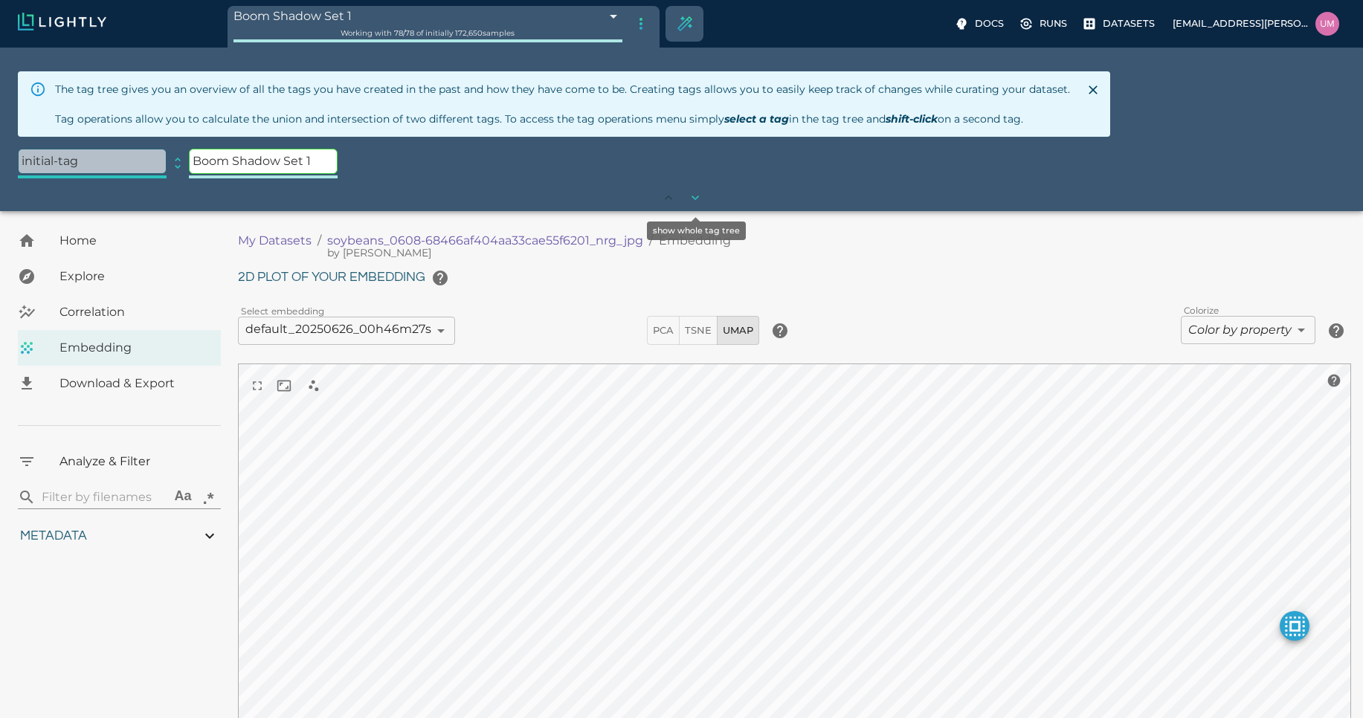
click at [694, 200] on icon "show whole tag tree" at bounding box center [695, 197] width 15 height 15
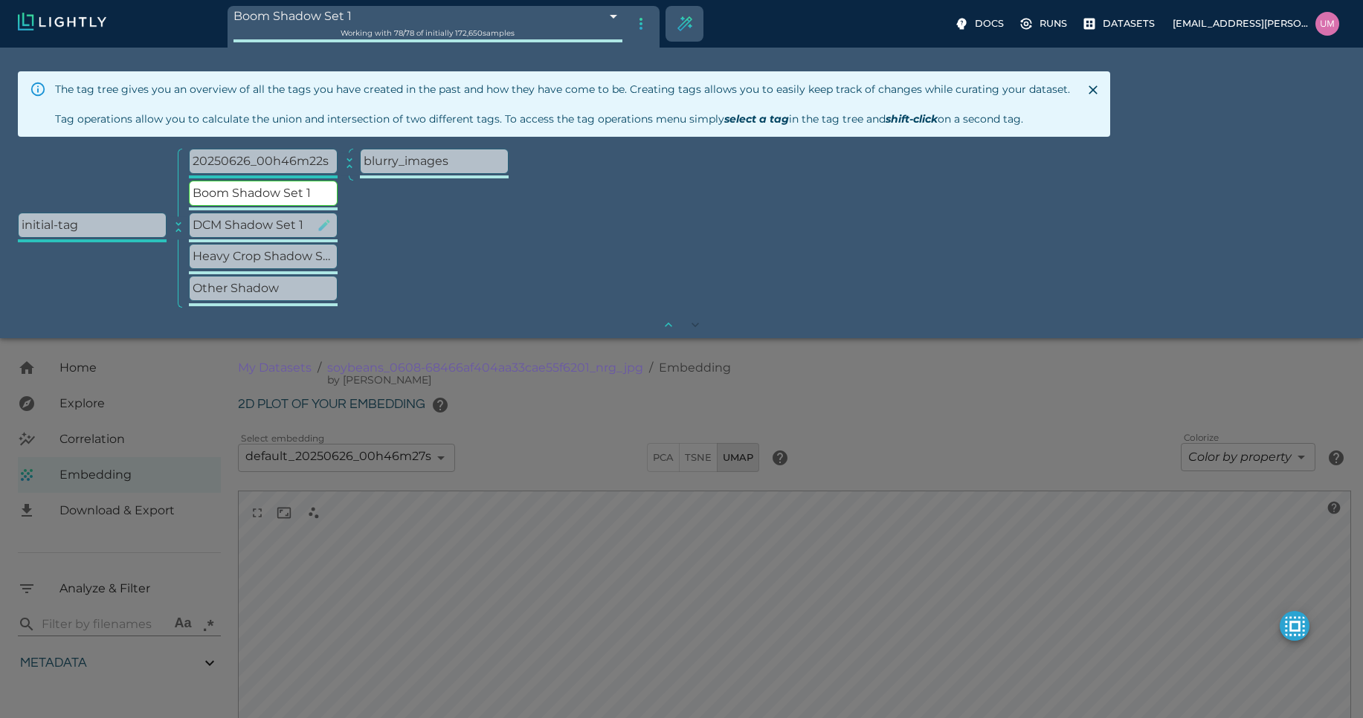
drag, startPoint x: 179, startPoint y: 227, endPoint x: 325, endPoint y: 220, distance: 145.9
click at [325, 220] on div "initial-tag collapse 20250626_00h46m22s collapse blurry_images Boom Shadow Set …" at bounding box center [681, 228] width 1327 height 159
click at [325, 220] on icon "button" at bounding box center [324, 225] width 15 height 15
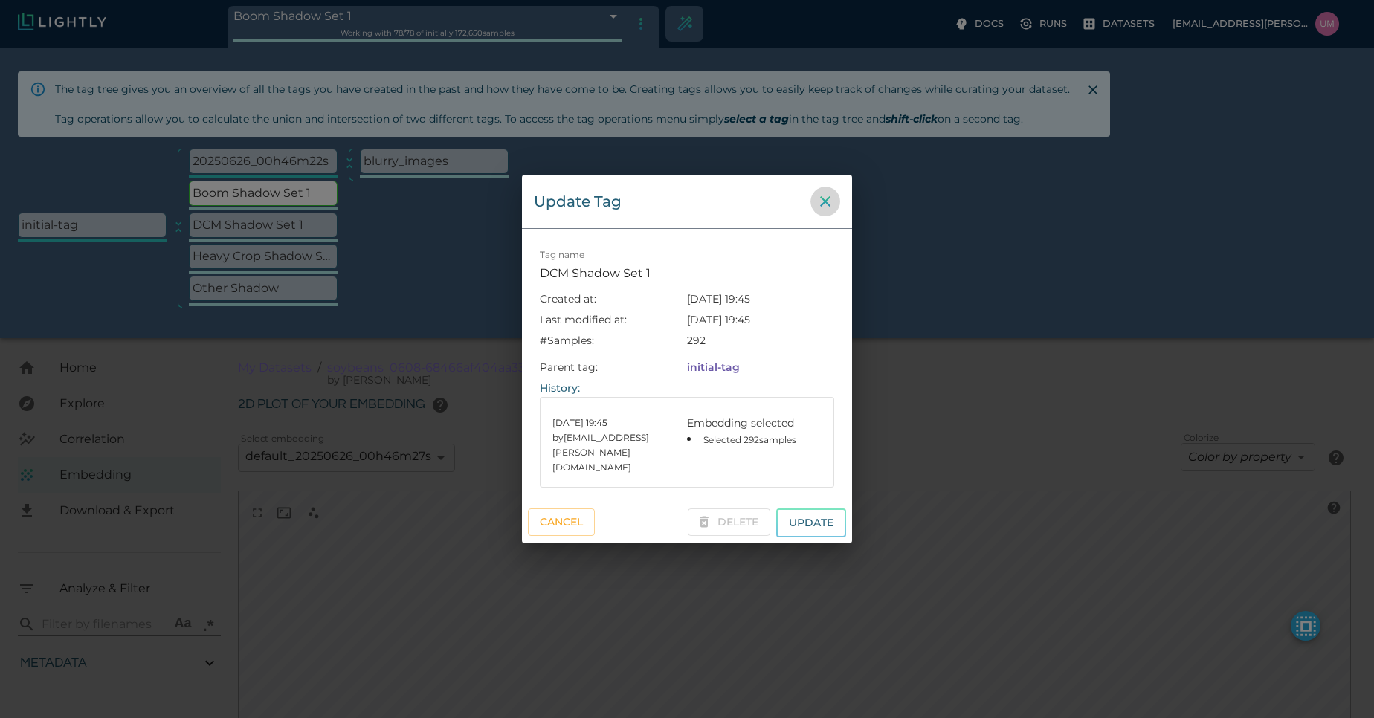
click at [833, 210] on icon "close" at bounding box center [825, 202] width 18 height 18
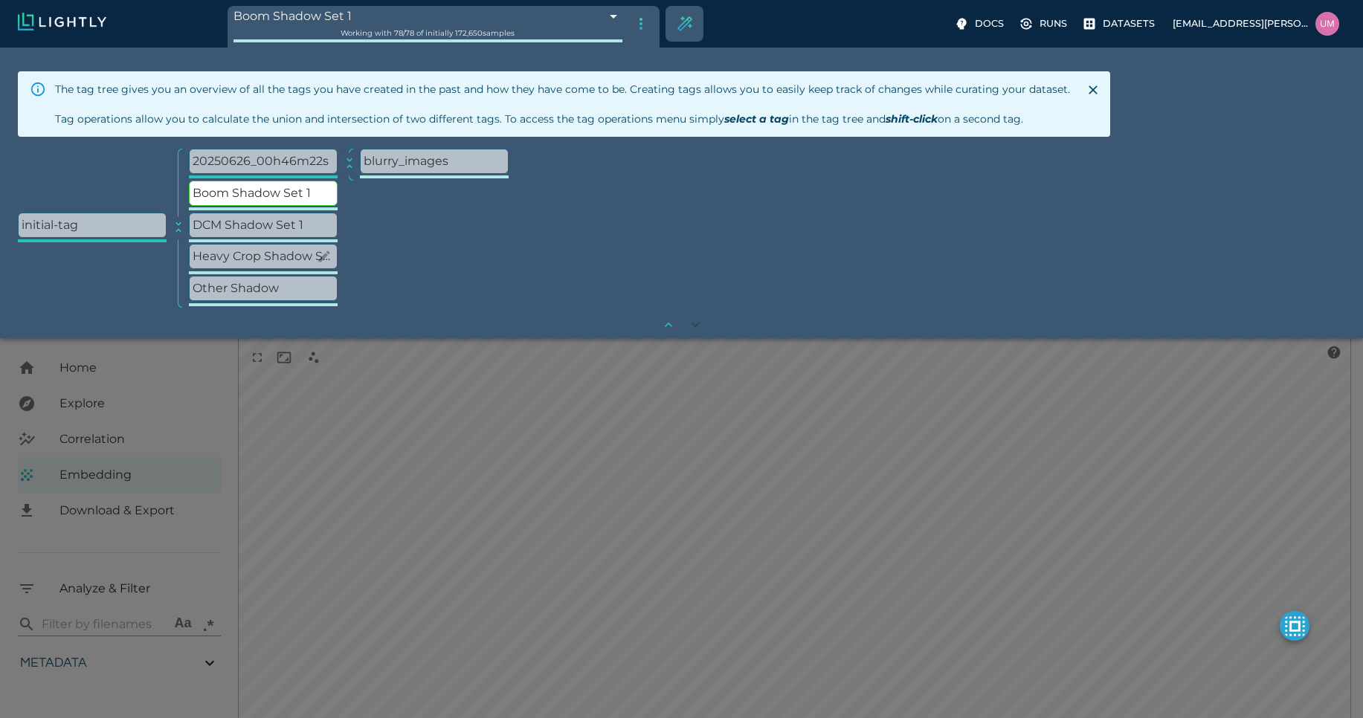
scroll to position [146, 0]
click at [279, 222] on p "DCM Shadow Set 1" at bounding box center [263, 225] width 147 height 24
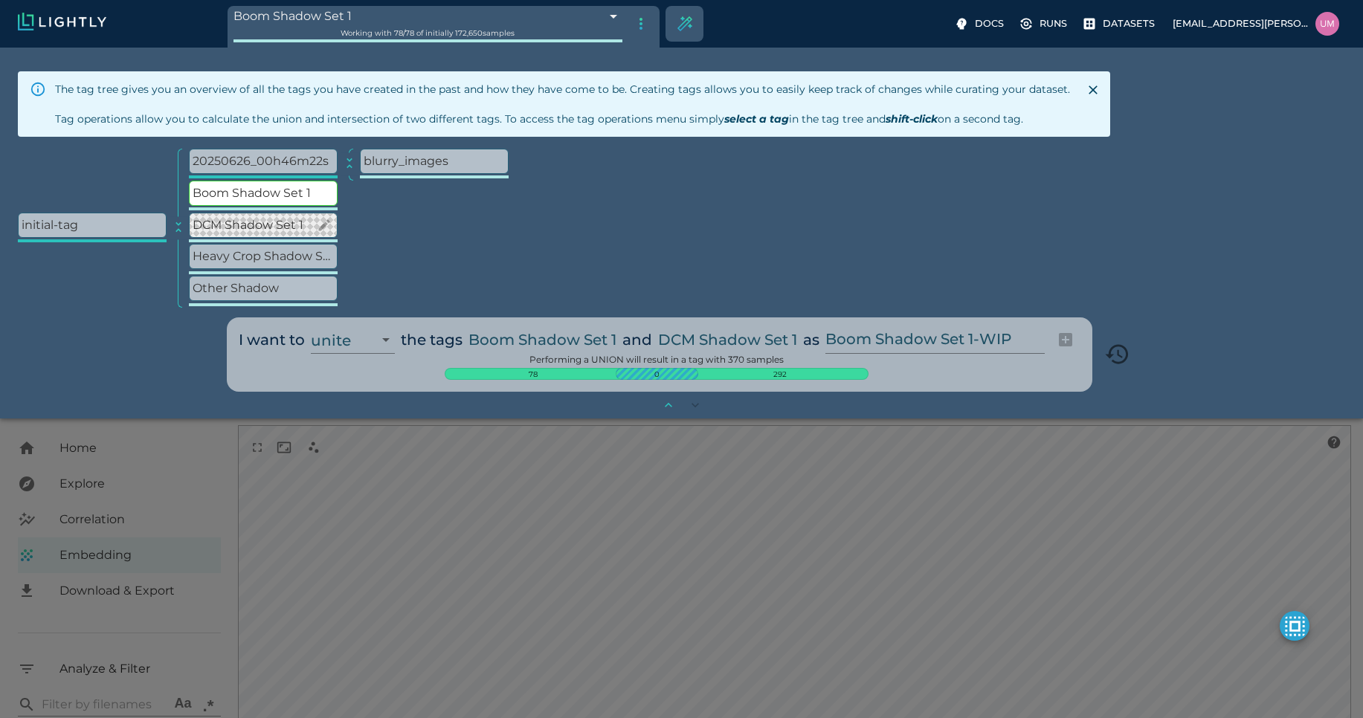
type input "1.01926637632285"
type input "13.4052663763228"
type input "4.98332834243774"
type input "90.2033283424377"
type input "1.01926637632285"
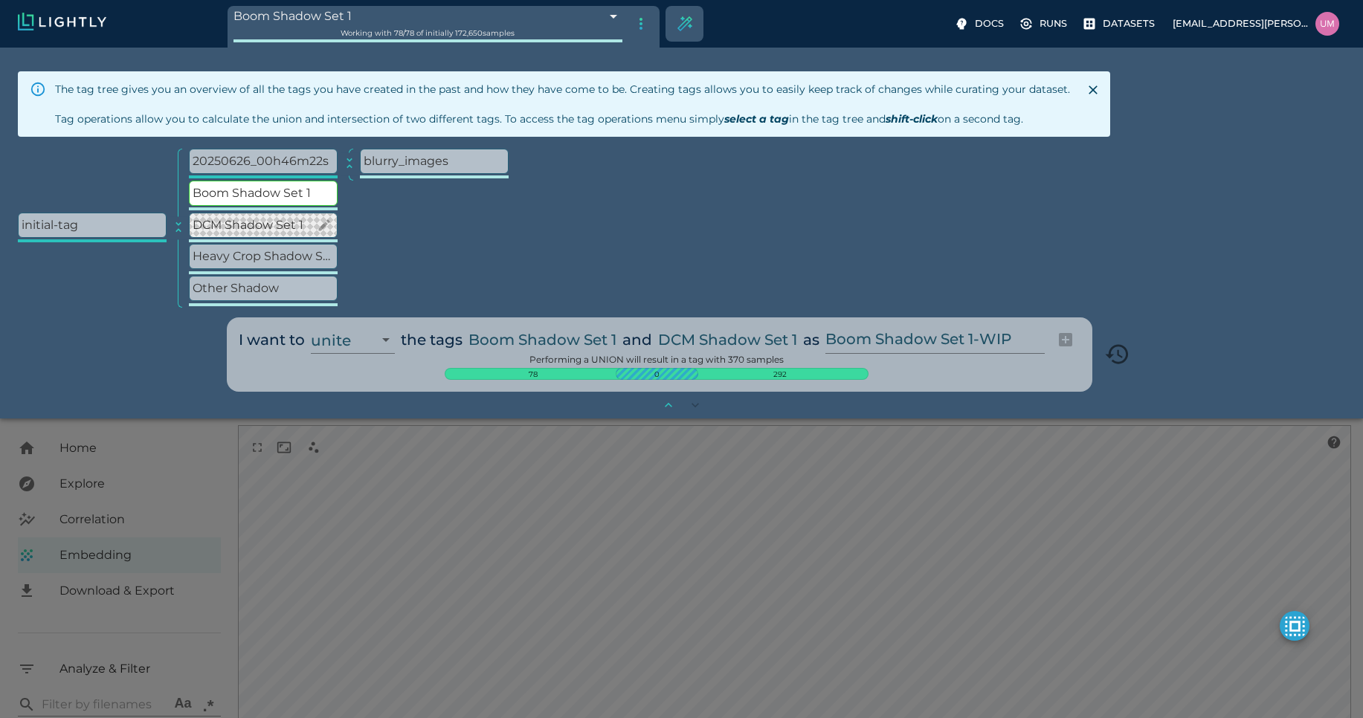
type input "13.4052663763228"
type input "4.98332834243774"
type input "90.2033283424377"
type input "1.01926637632285"
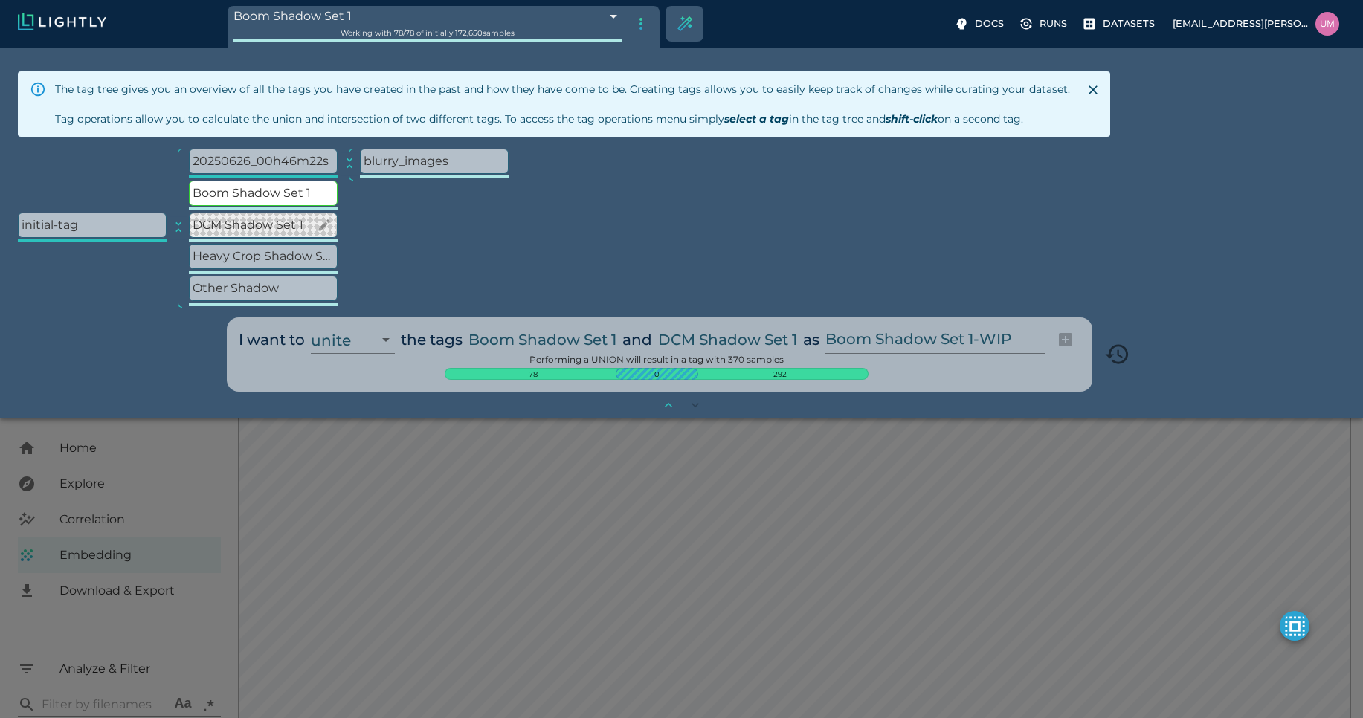
type input "13.4052663763228"
type input "4.98332834243774"
type input "90.2033283424377"
type input "1.01926637632285"
type input "13.4052663763228"
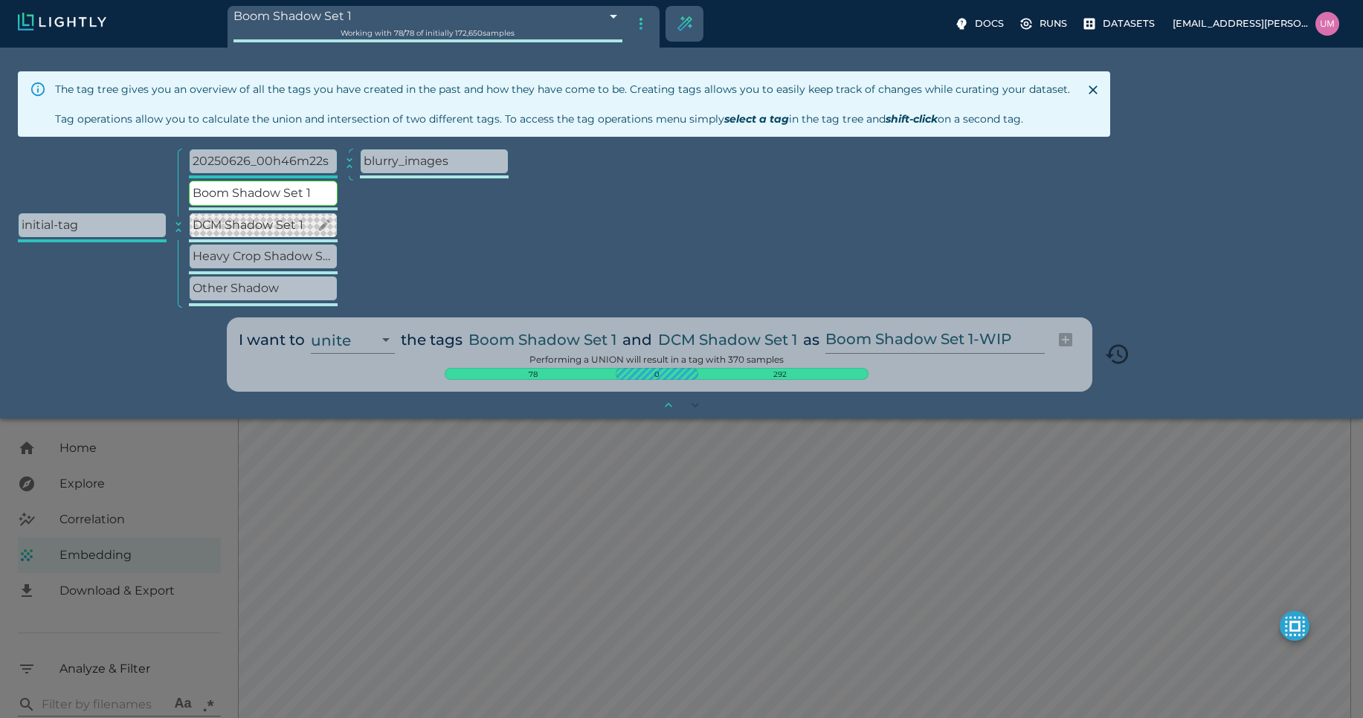
type input "4.98332834243774"
type input "90.2033283424377"
click at [279, 247] on p "Heavy Crop Shadow Set 1" at bounding box center [263, 257] width 147 height 24
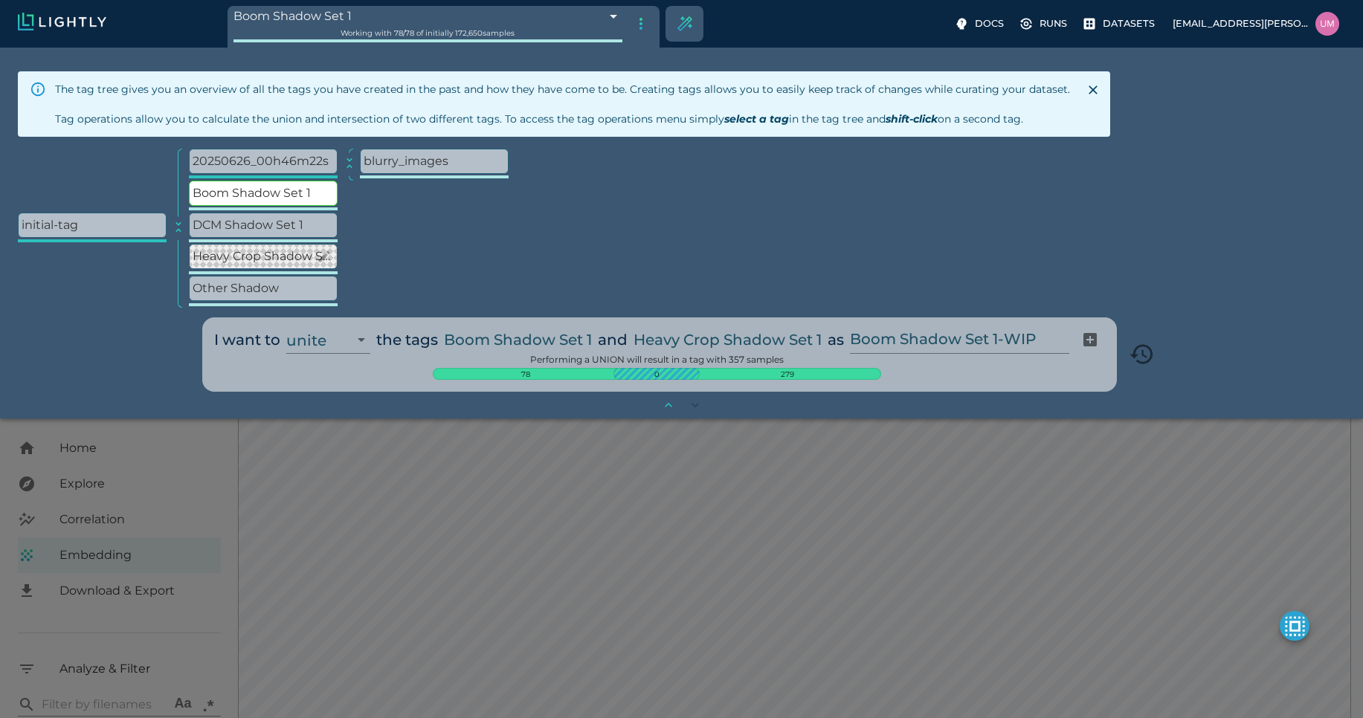
type input "1.01926637632285"
type input "13.4052663763228"
type input "4.98332834243774"
type input "90.2033283424377"
type input "1.01926637632285"
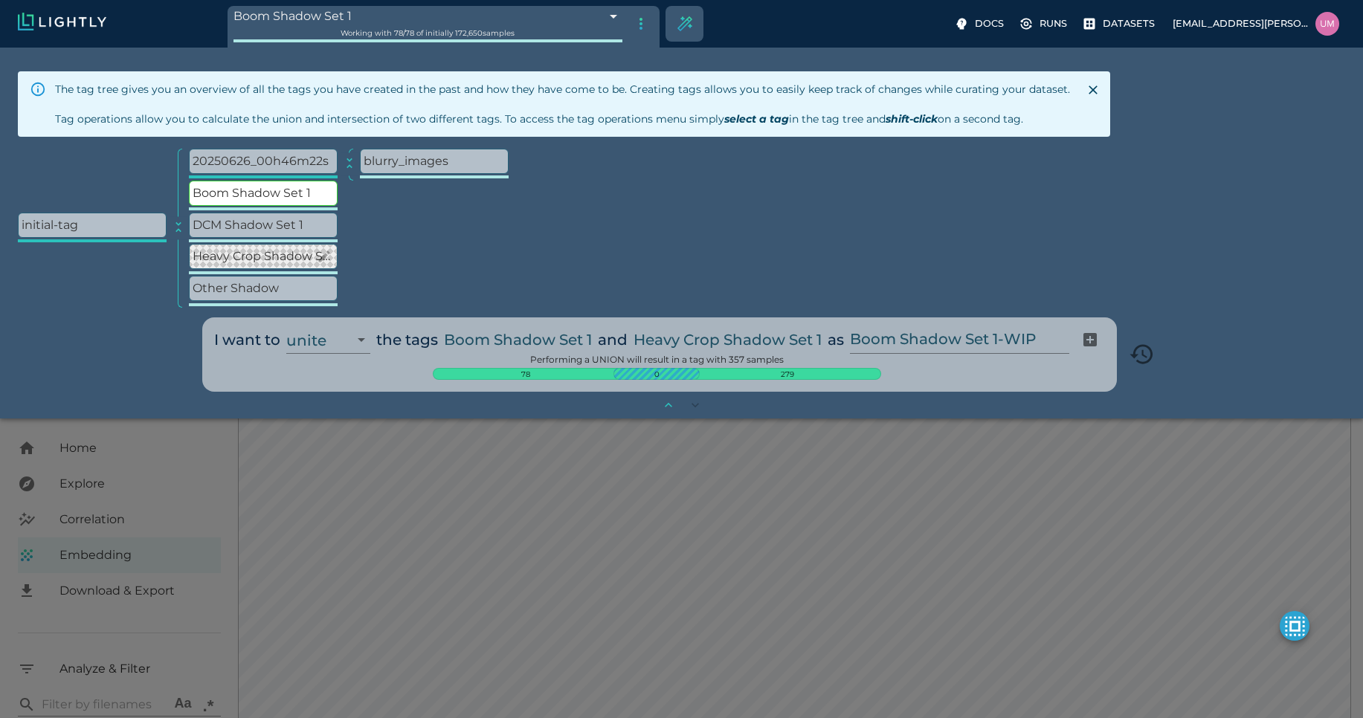
type input "13.4052663763228"
type input "4.98332834243774"
type input "90.2033283424377"
type input "1.01926637632285"
type input "13.4052663763228"
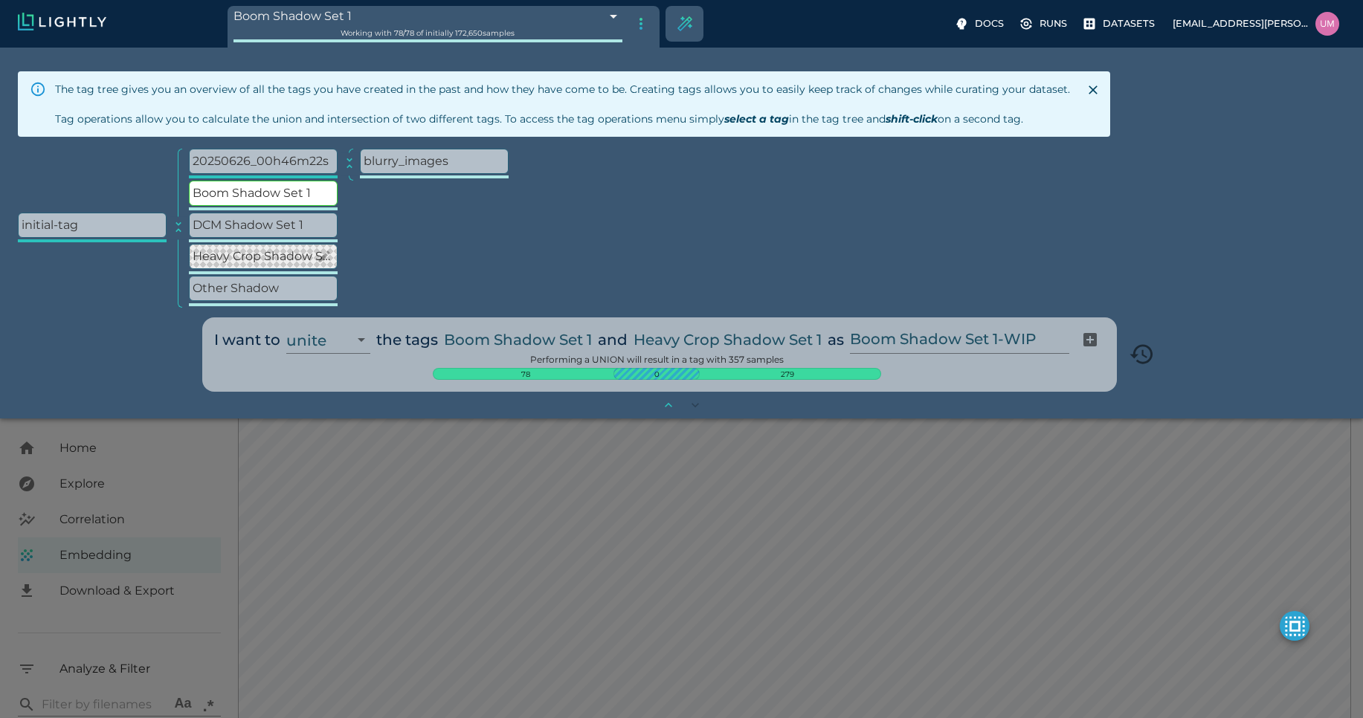
type input "4.98332834243774"
type input "90.2033283424377"
type input "1.01926637632285"
type input "13.4052663763228"
type input "4.98332834243774"
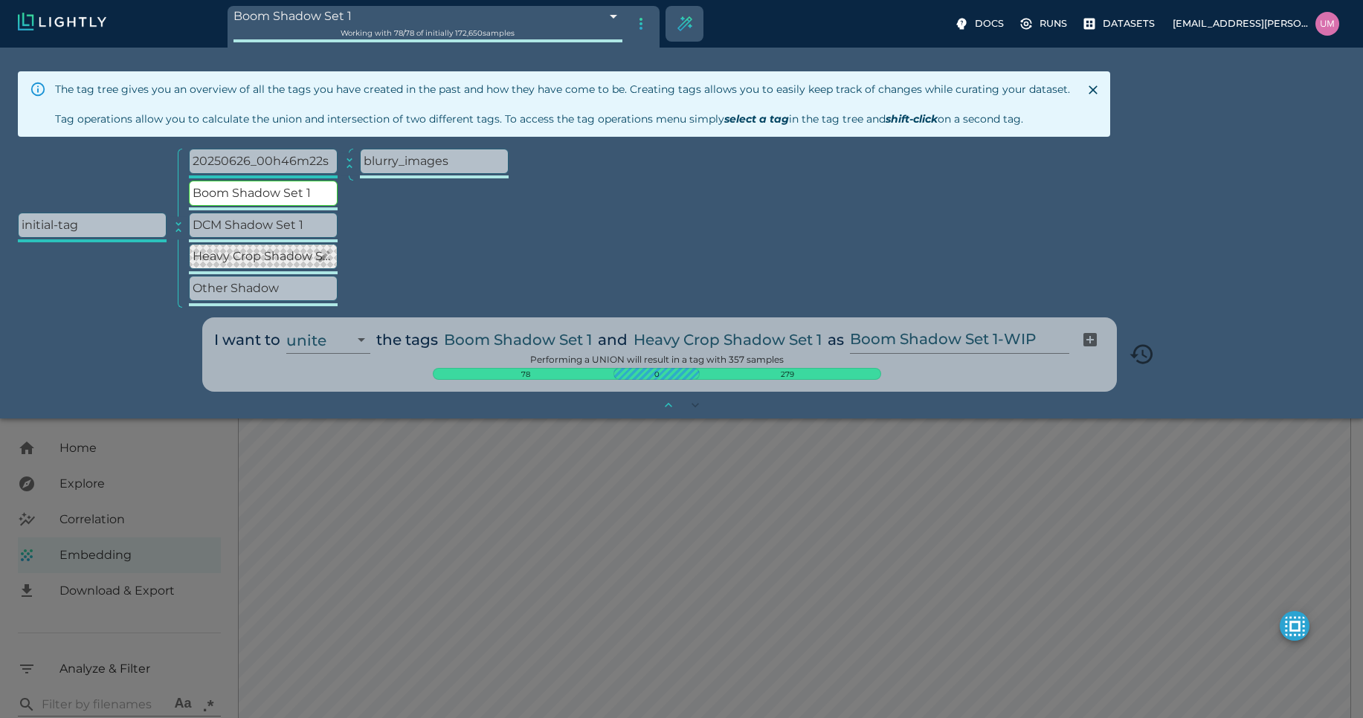
type input "90.2033283424377"
click at [296, 229] on p "DCM Shadow Set 1" at bounding box center [263, 225] width 147 height 24
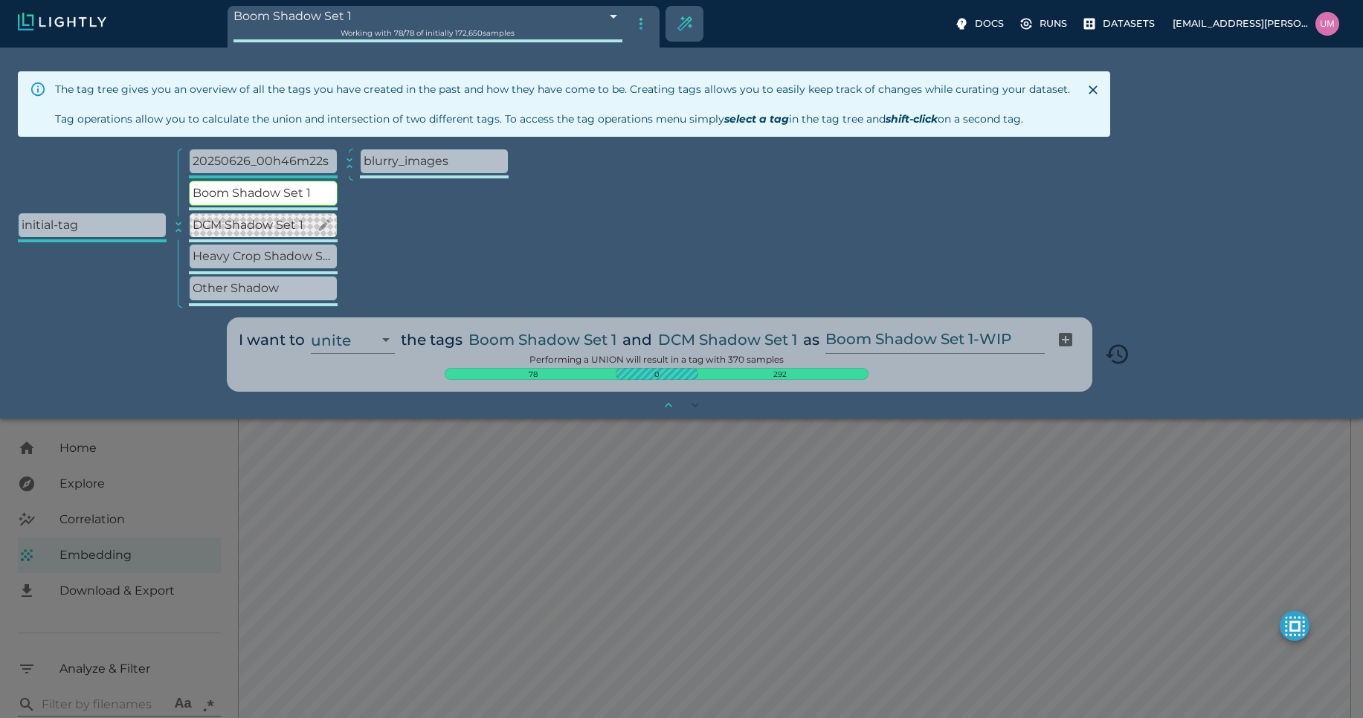
type input "1.01926637632285"
type input "13.4052663763228"
type input "4.98332834243774"
type input "90.2033283424377"
type input "1.01926637632285"
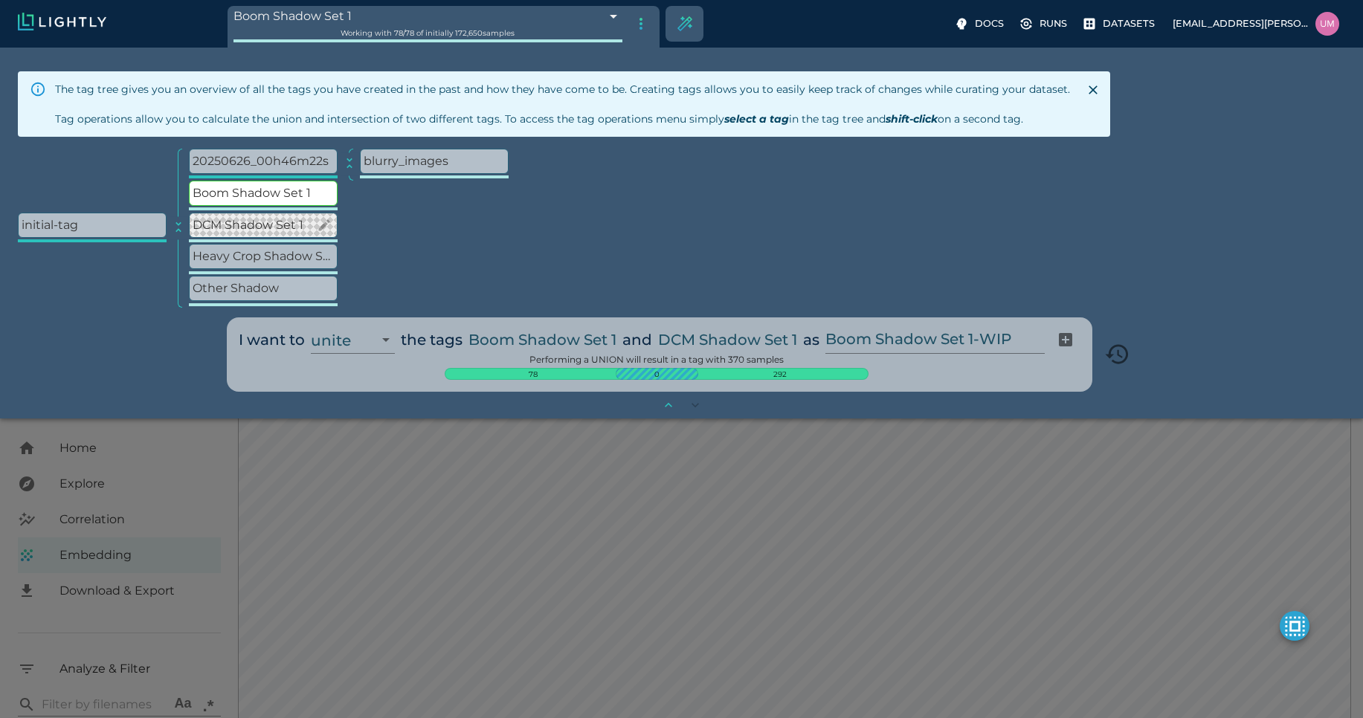
type input "13.4052663763228"
type input "4.98332834243774"
type input "90.2033283424377"
type input "1.01926637632285"
type input "13.4052663763228"
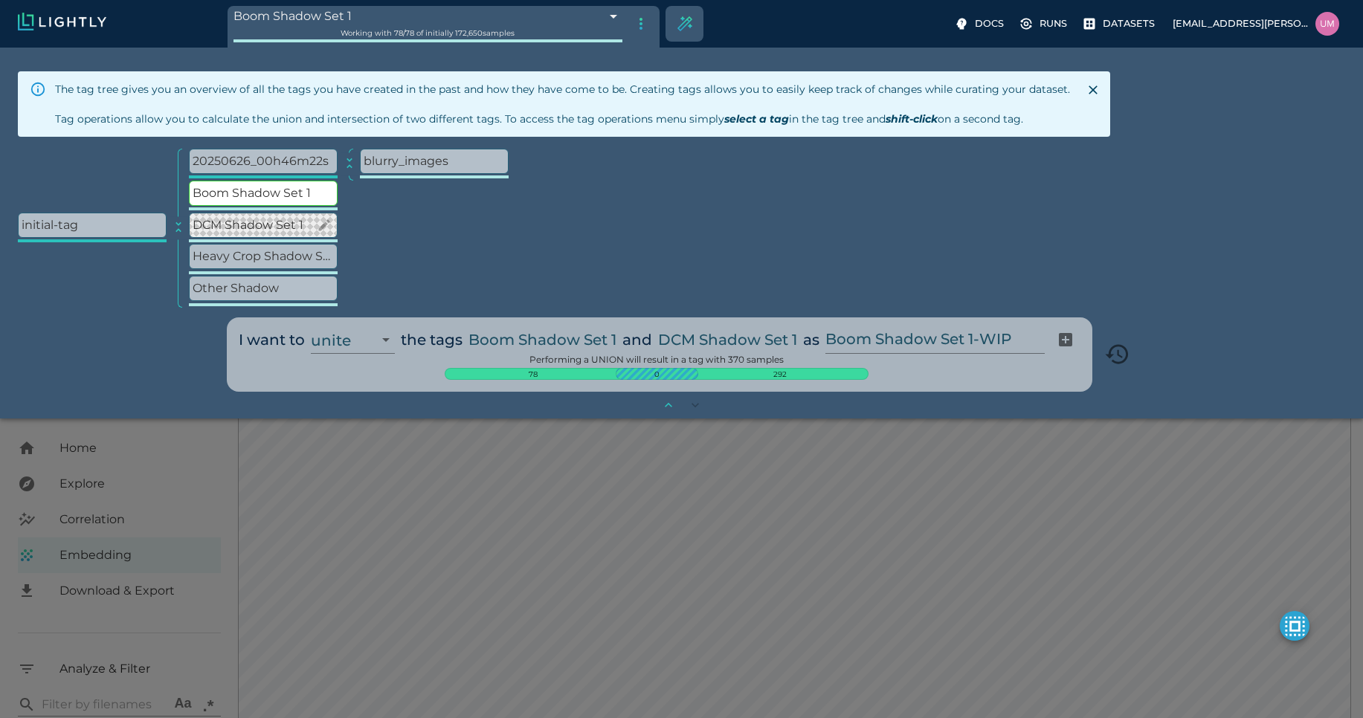
type input "4.98332834243774"
type input "90.2033283424377"
type input "1.01926637632285"
type input "13.4052663763228"
type input "4.98332834243774"
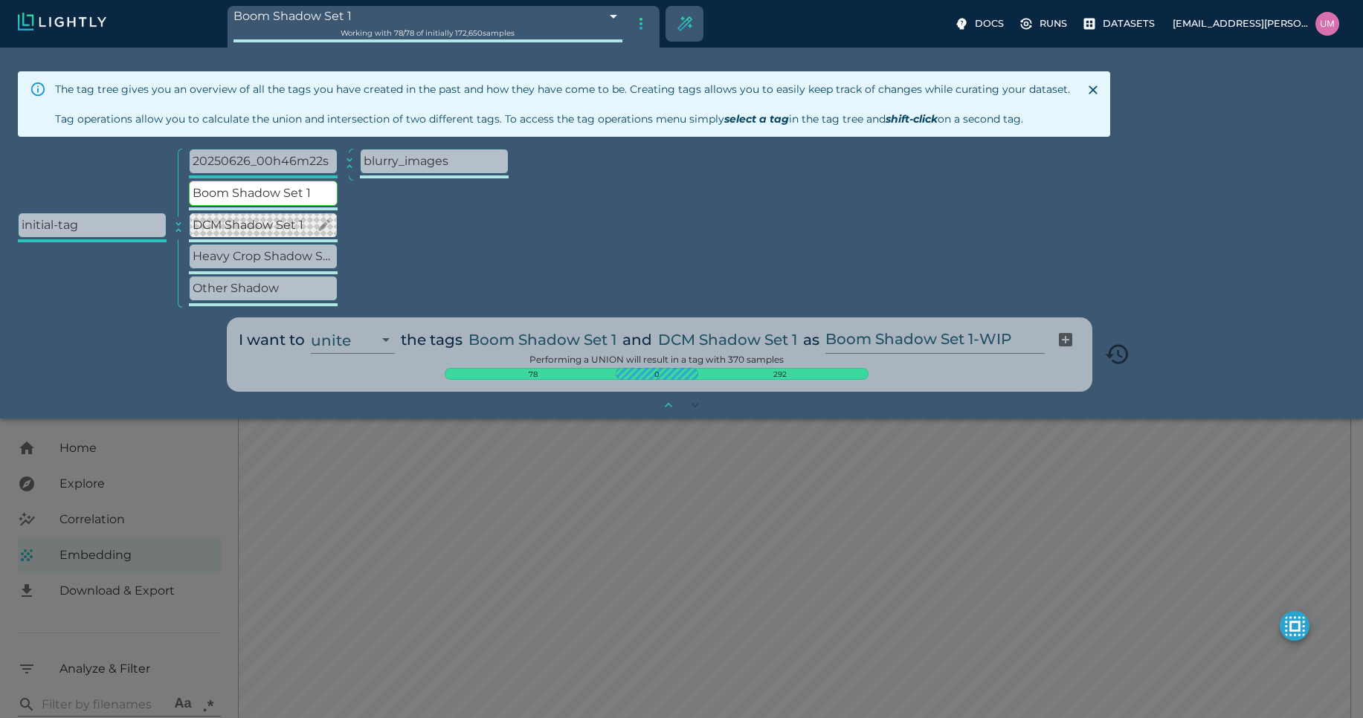
type input "90.2033283424377"
click at [1008, 345] on input "Boom Shadow Set 1-WIP" at bounding box center [931, 340] width 213 height 28
type input "Boom_DCMShadow"
type input "68be4fd09ddfbf2753f7cfd2"
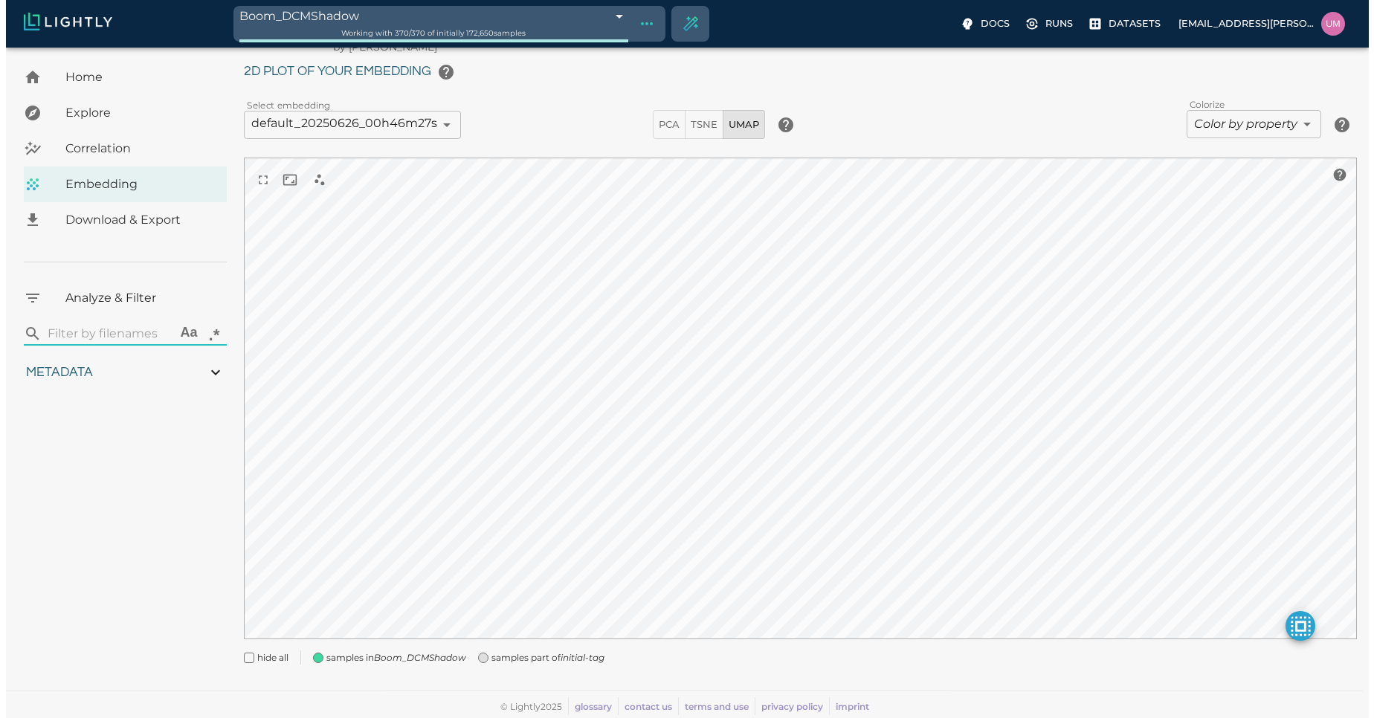
scroll to position [0, 0]
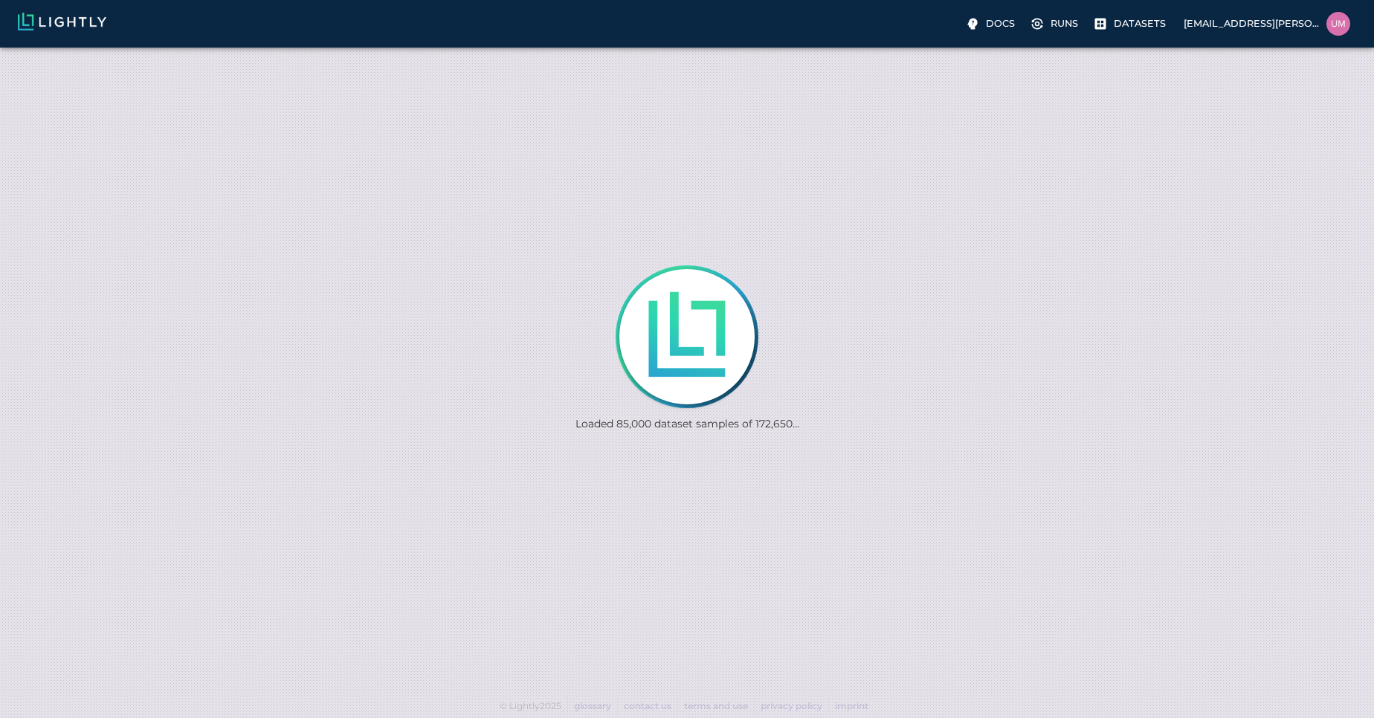
click at [103, 7] on div "Docs Runs Datasets [EMAIL_ADDRESS][PERSON_NAME][DOMAIN_NAME]" at bounding box center [687, 24] width 1374 height 48
click at [86, 14] on img at bounding box center [62, 22] width 88 height 18
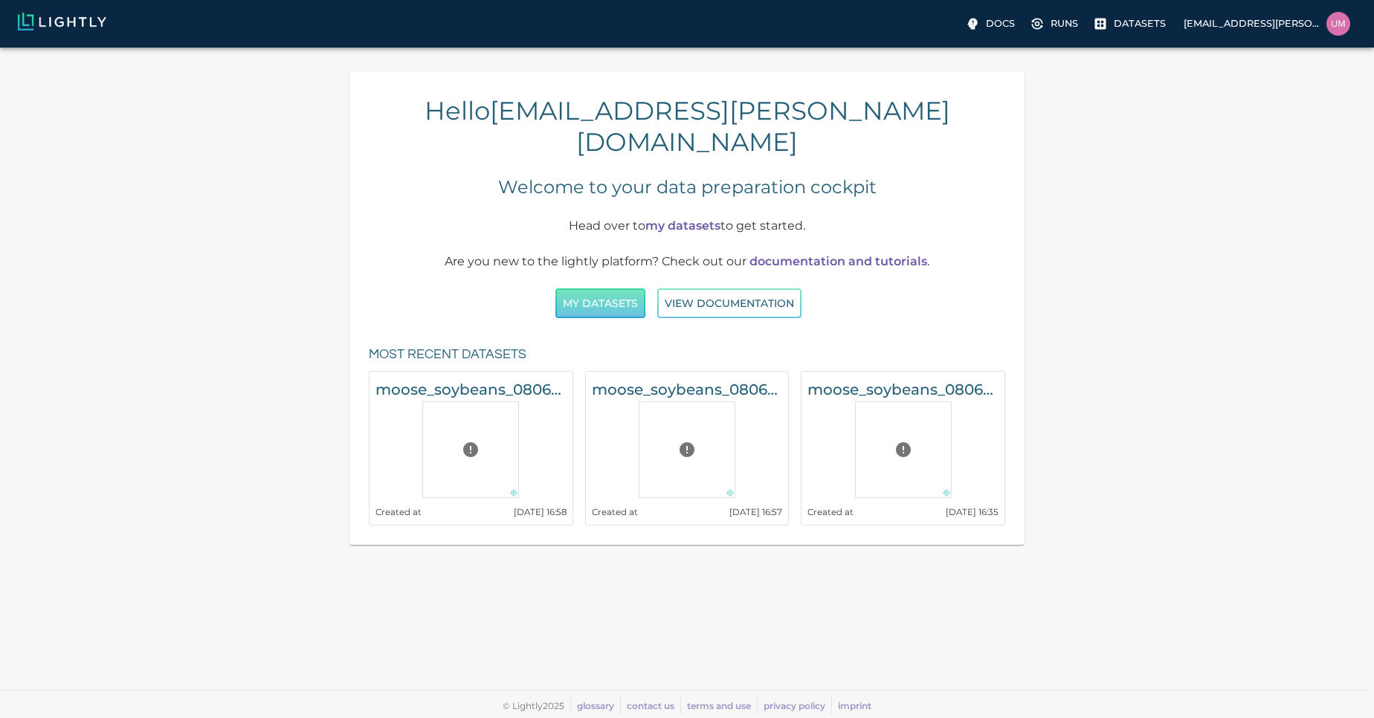
click at [563, 288] on button "My Datasets" at bounding box center [600, 303] width 90 height 30
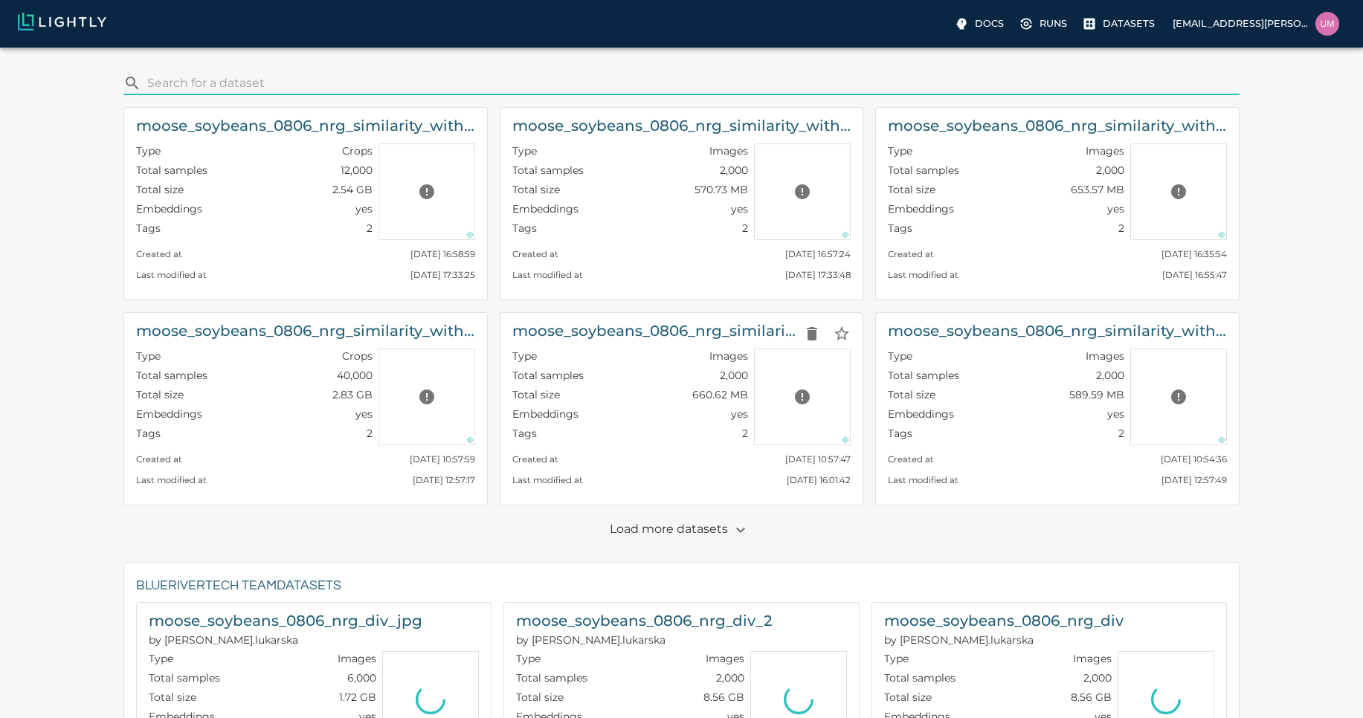
scroll to position [719, 0]
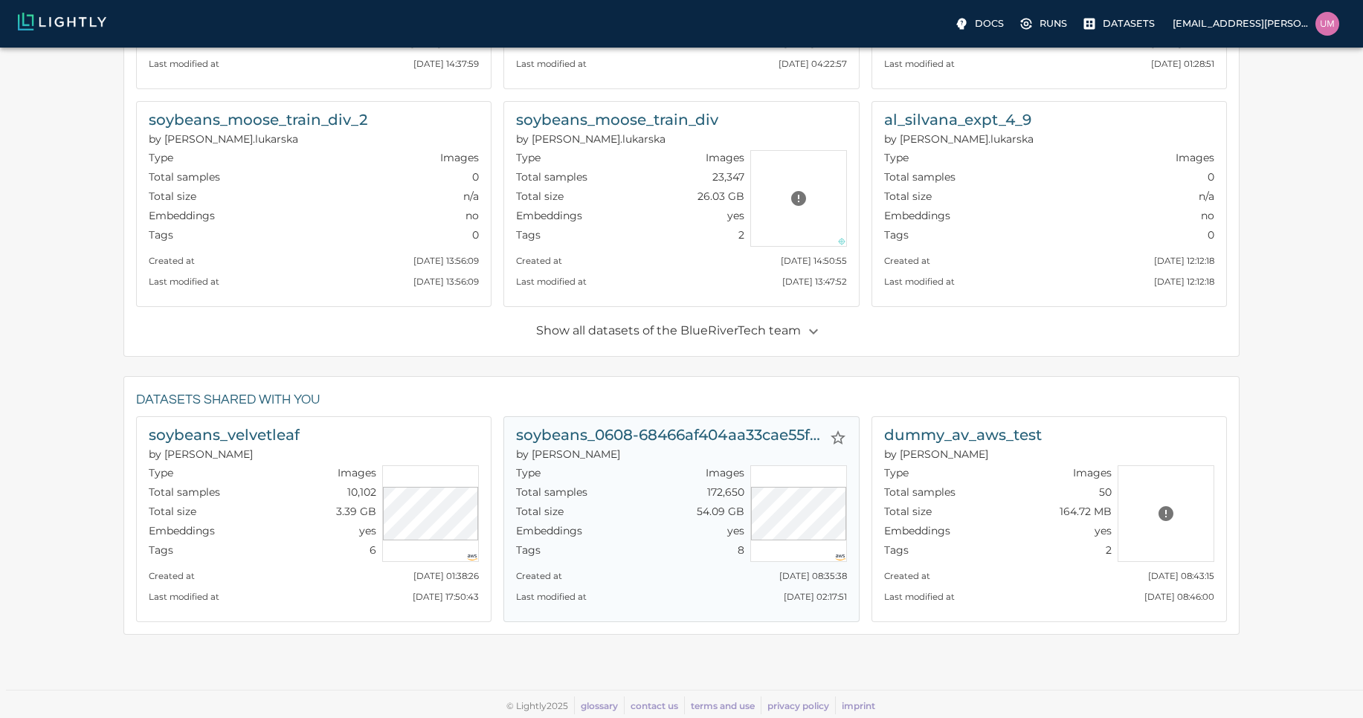
click at [622, 493] on div "Total samples 172,650" at bounding box center [629, 494] width 227 height 19
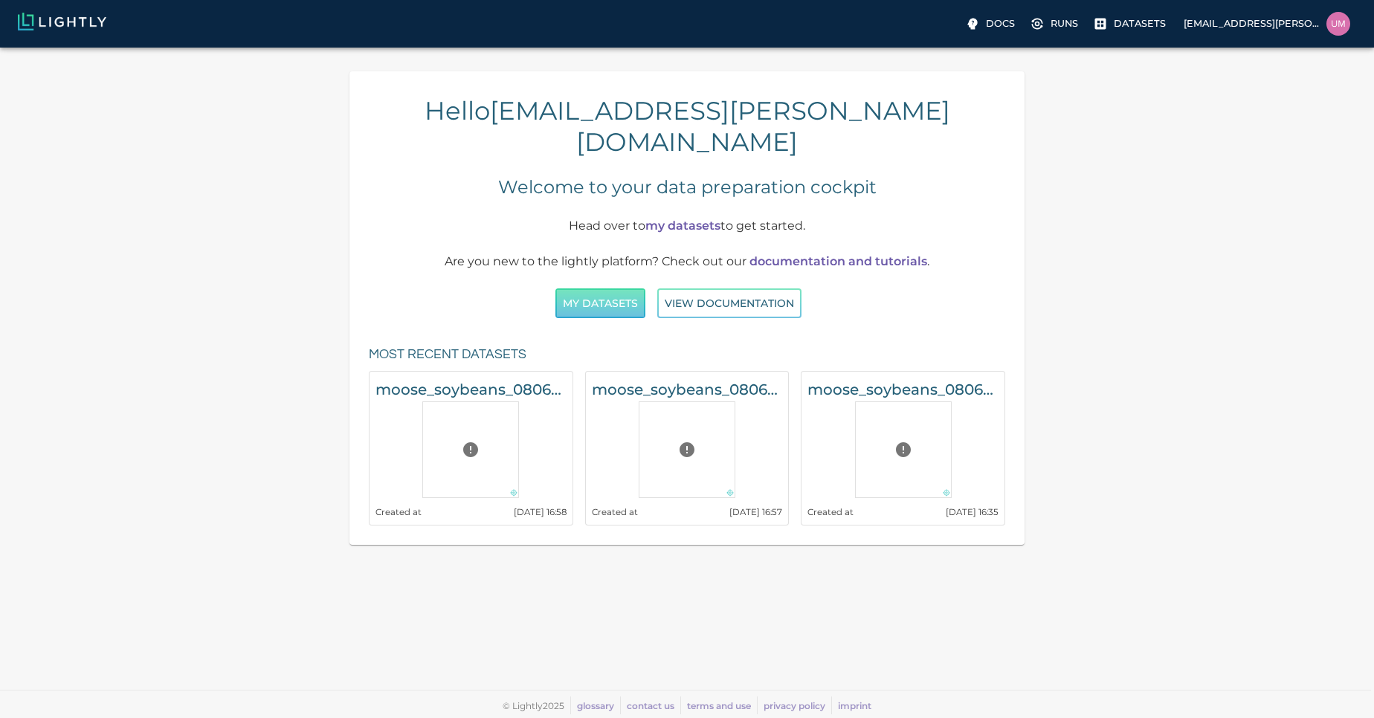
click at [609, 288] on button "My Datasets" at bounding box center [600, 303] width 90 height 30
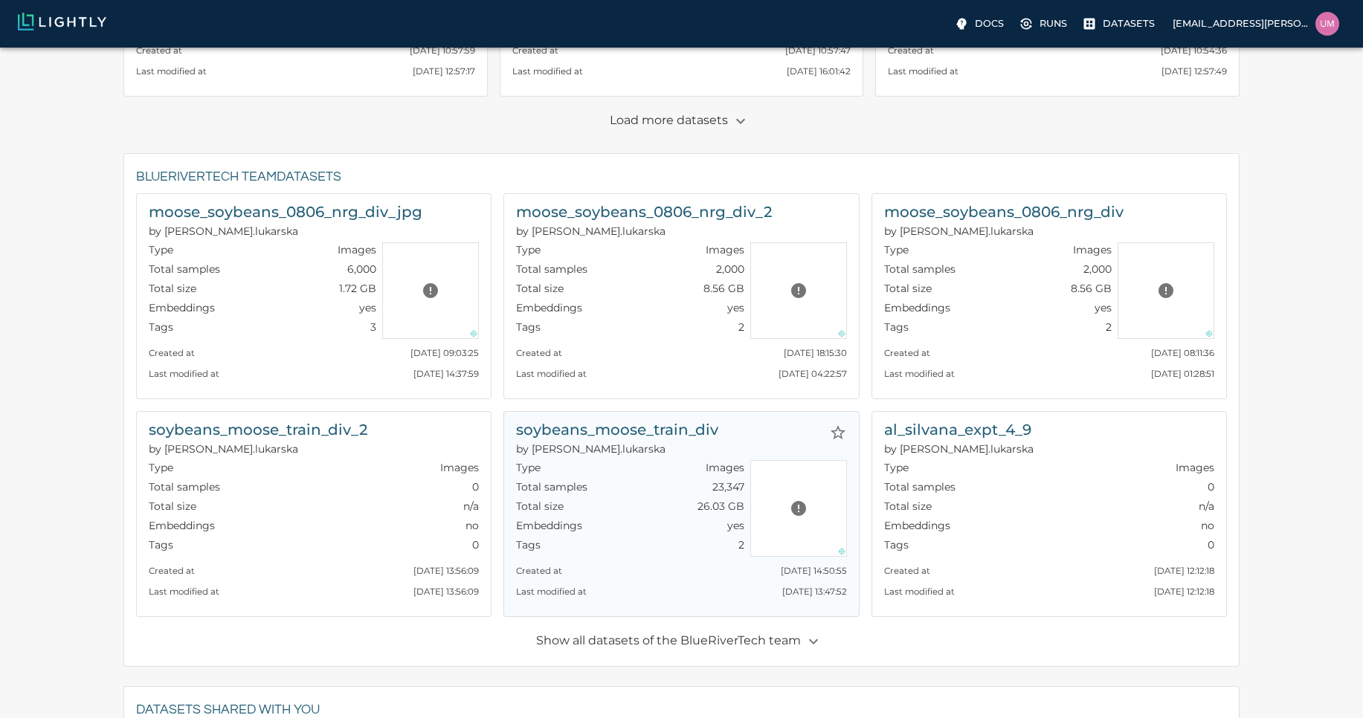
scroll to position [719, 0]
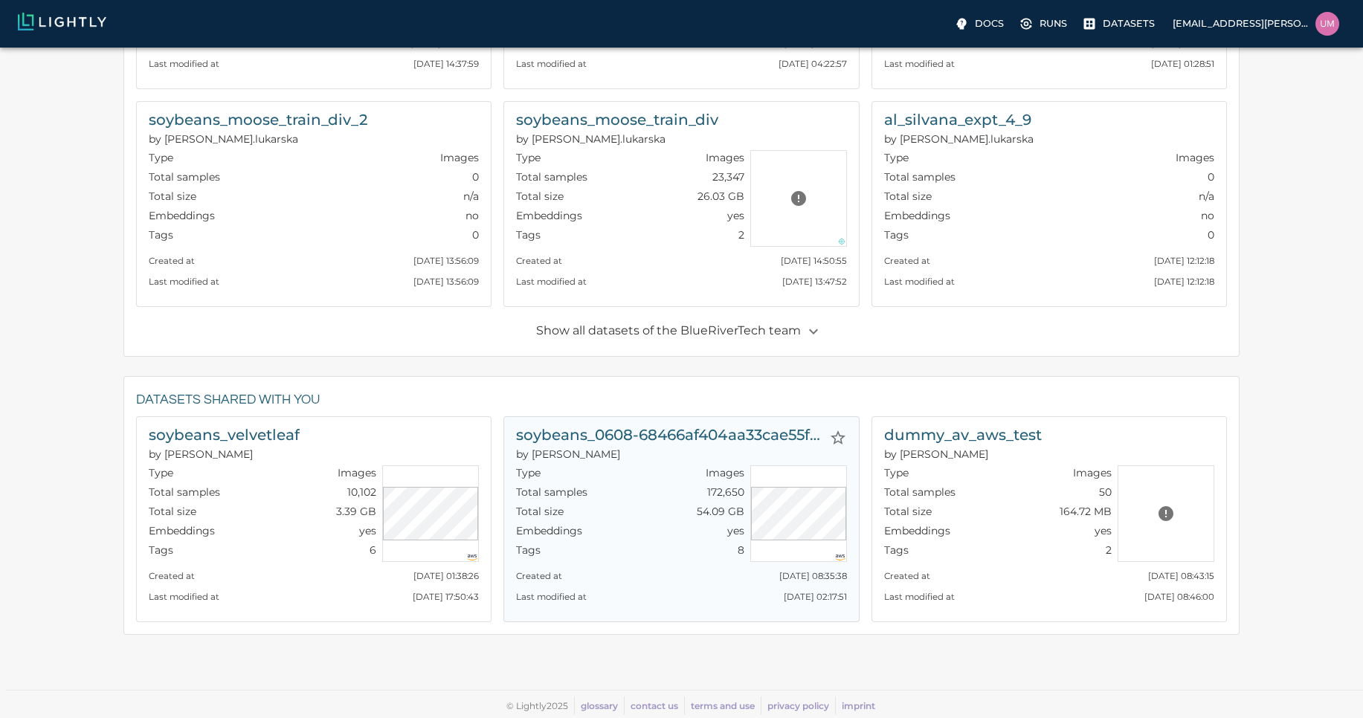
click at [552, 442] on h6 "soybeans_0608-68466af404aa33cae55f6201_nrg_jpg" at bounding box center [669, 435] width 306 height 24
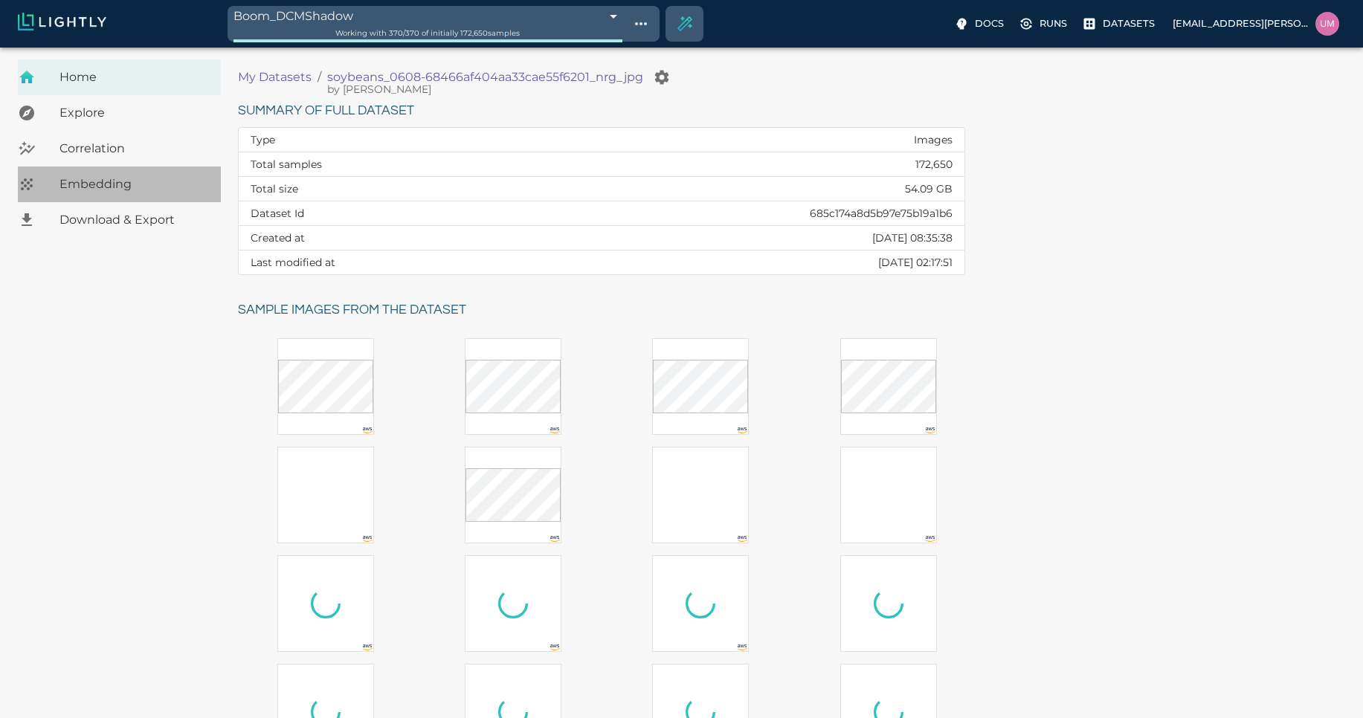
click at [156, 185] on span "Embedding" at bounding box center [133, 184] width 149 height 18
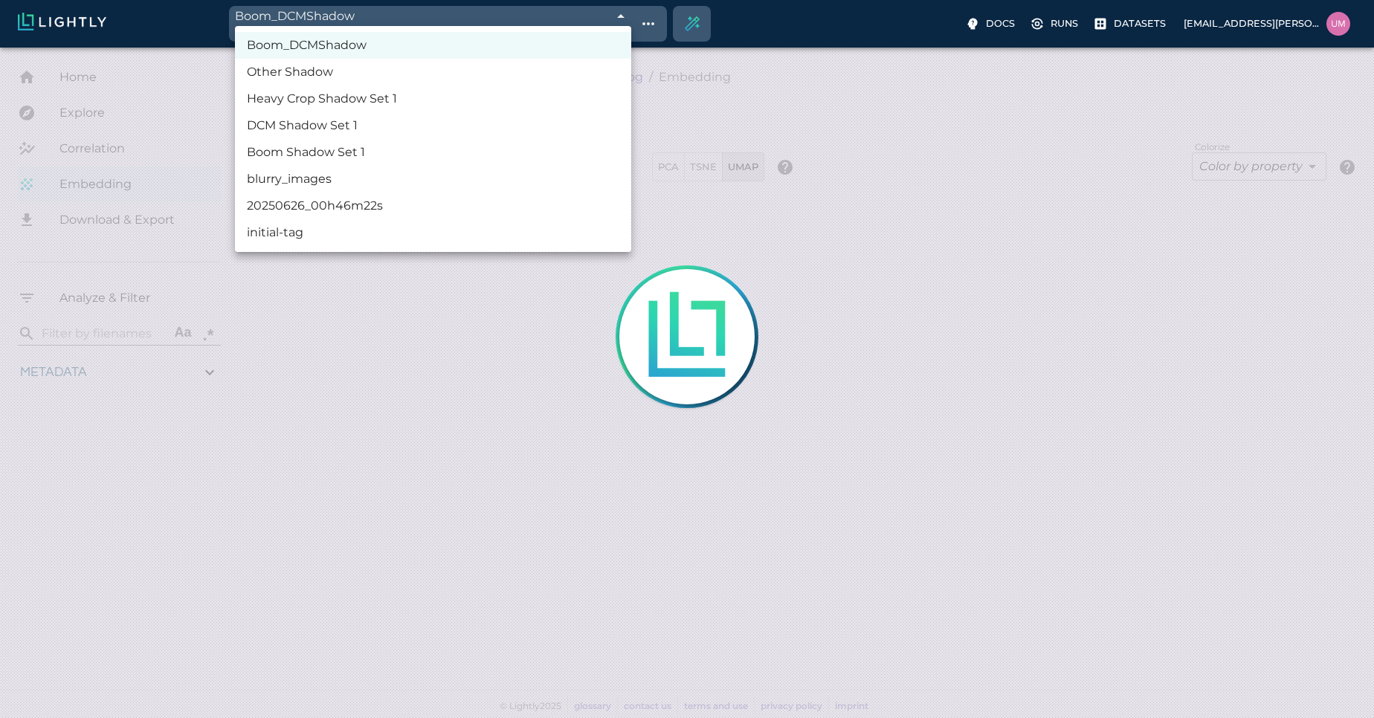
click at [624, 48] on body "Boom_DCMShadow 68be4fd09ddfbf2753f7cfd2 Working with 370 / 370 of initially 172…" at bounding box center [687, 383] width 1374 height 671
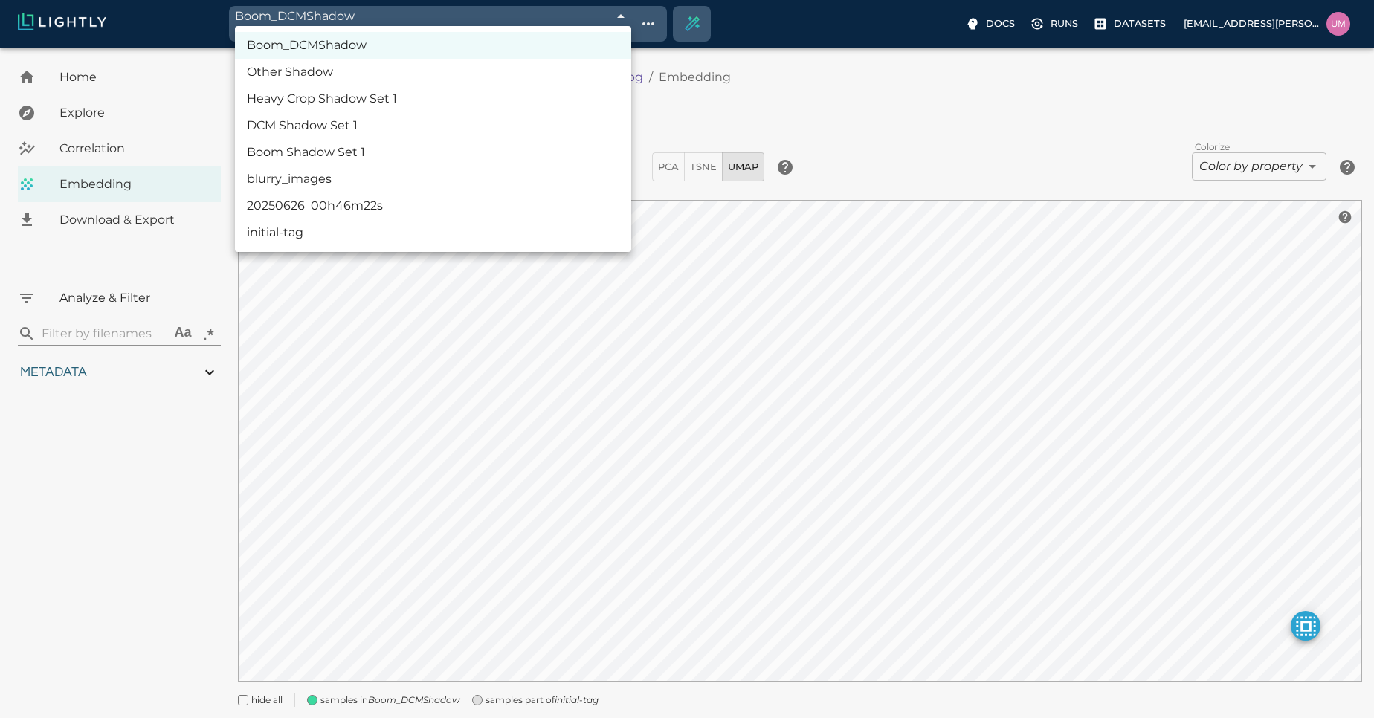
click at [663, 21] on div at bounding box center [687, 359] width 1374 height 718
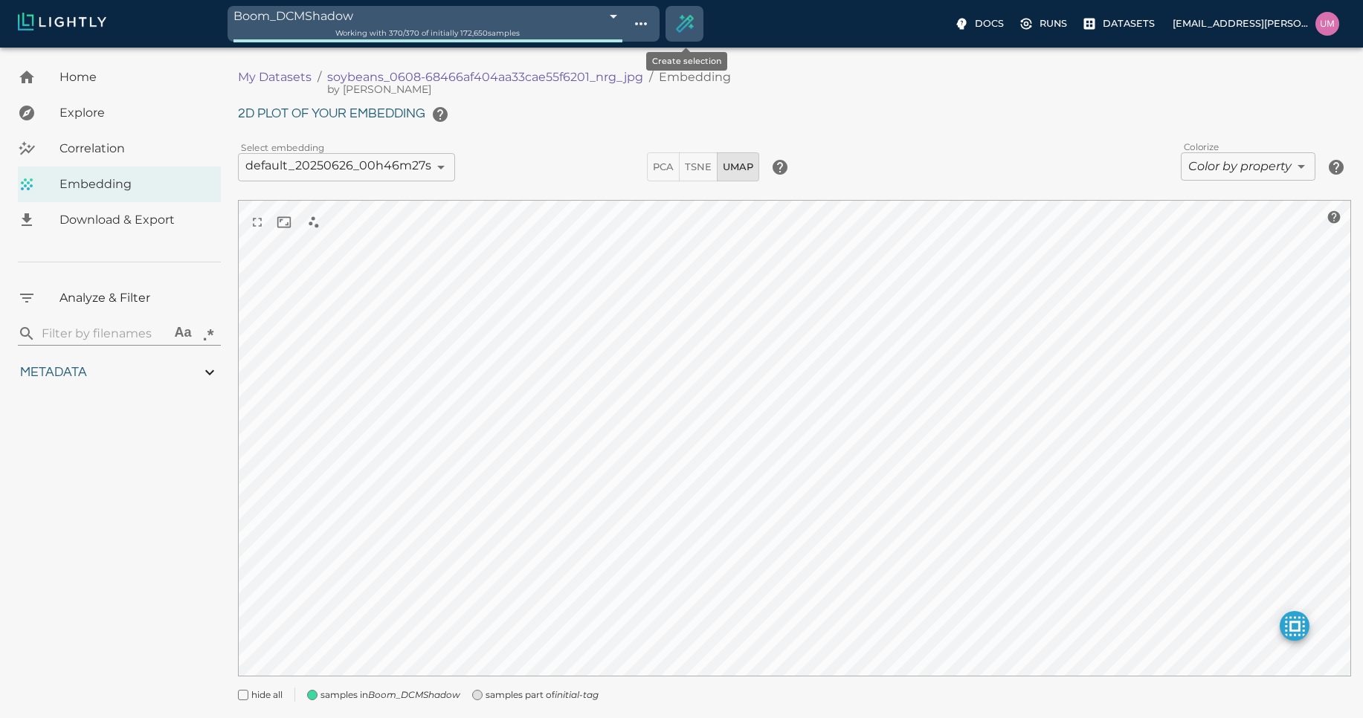
click at [687, 22] on icon "Create selection" at bounding box center [684, 24] width 22 height 22
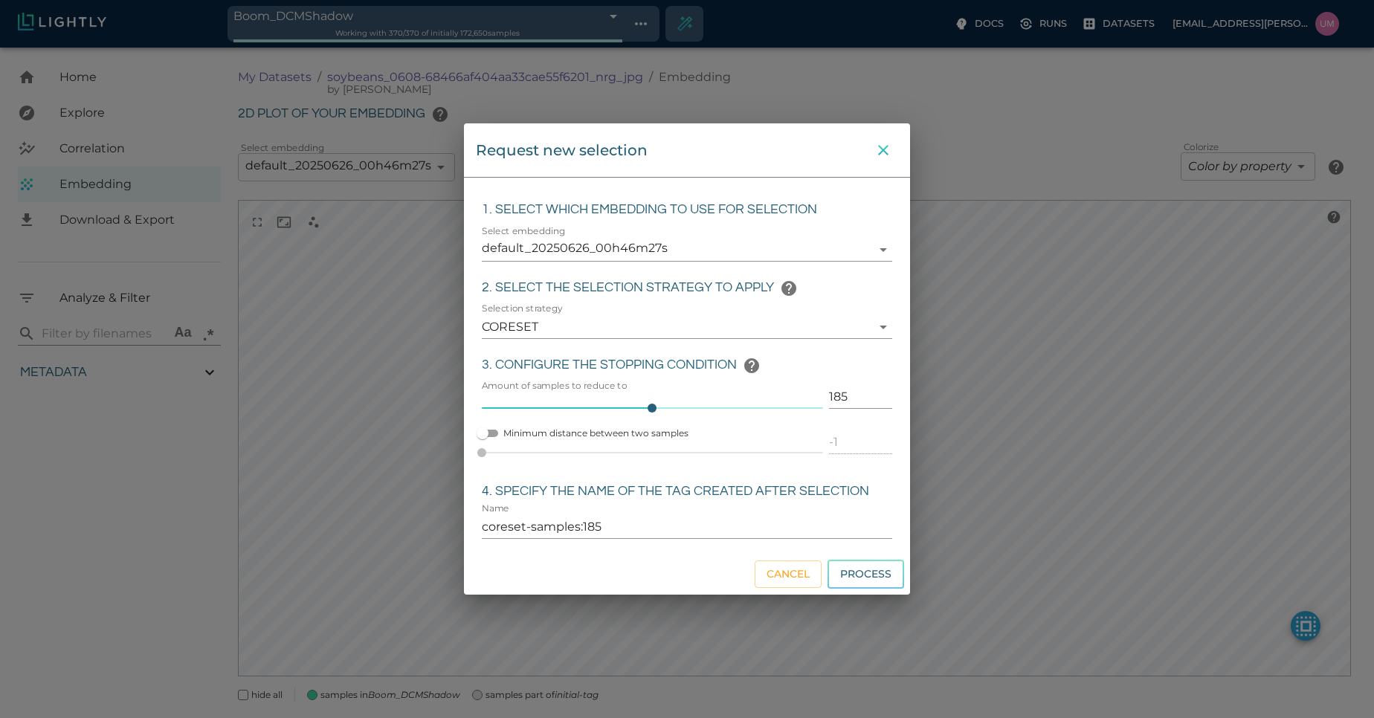
click at [882, 149] on icon "close" at bounding box center [883, 150] width 10 height 10
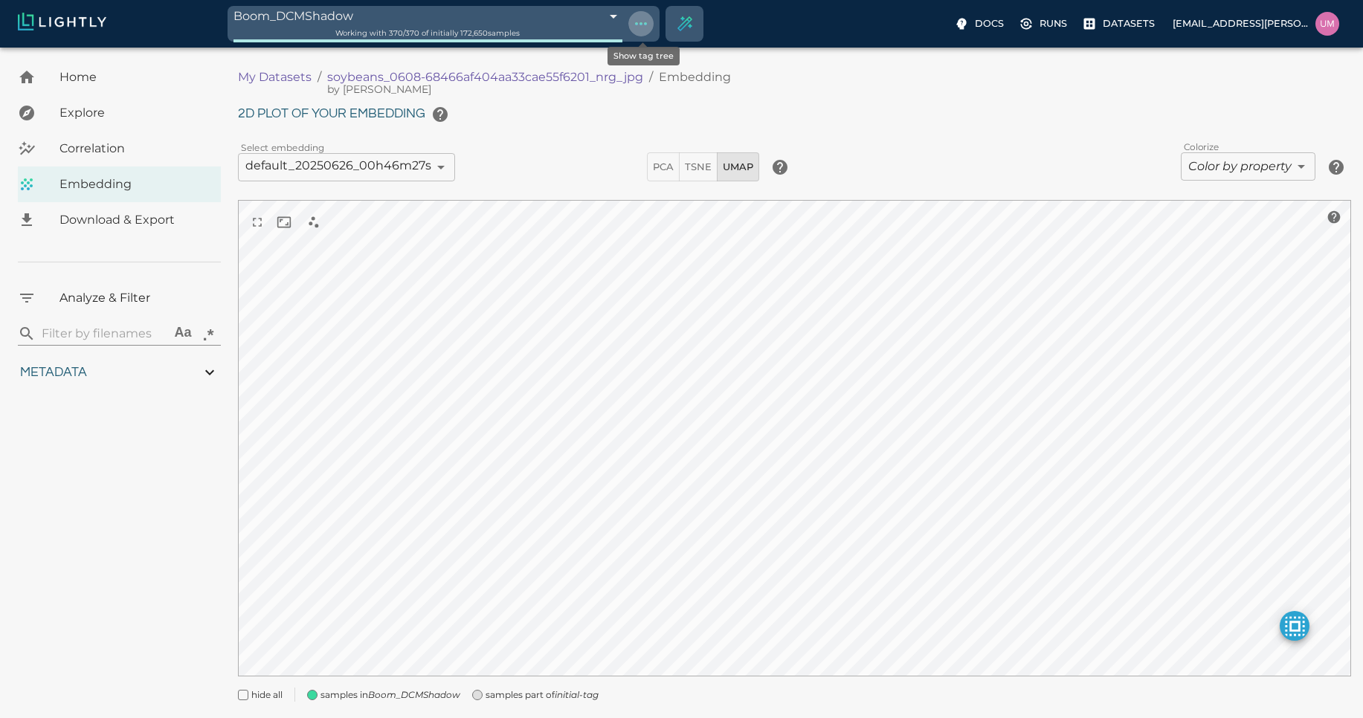
click at [642, 22] on icon "Show tag tree" at bounding box center [641, 24] width 18 height 18
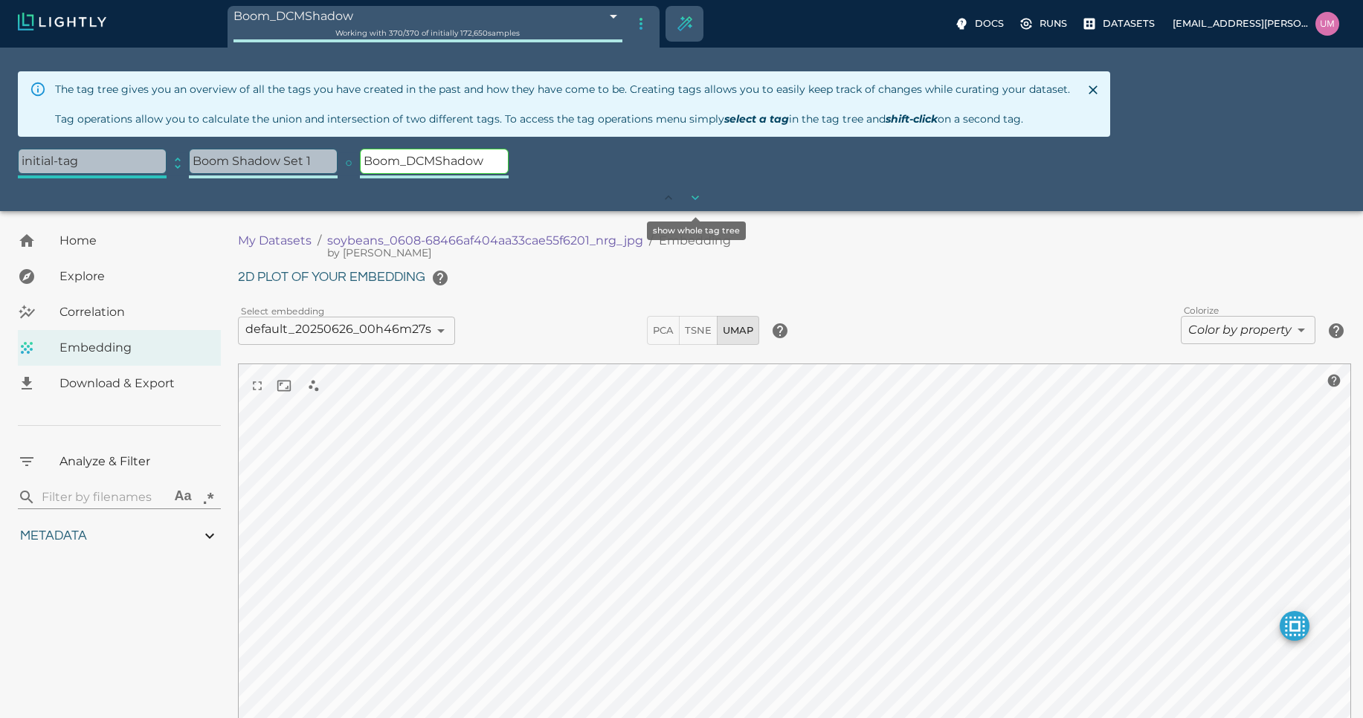
click at [694, 206] on button "show whole tag tree" at bounding box center [695, 197] width 27 height 27
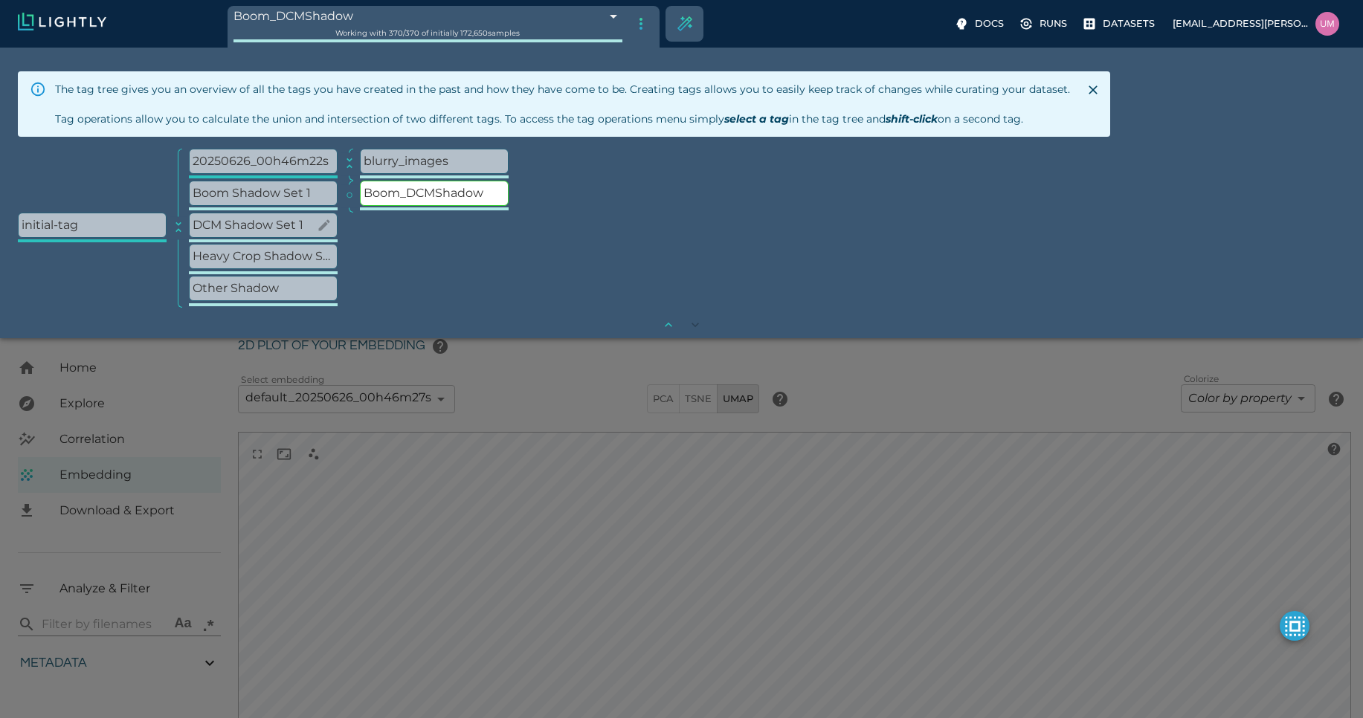
scroll to position [49, 0]
click at [285, 251] on p "Heavy Crop Shadow Set 1" at bounding box center [263, 257] width 147 height 24
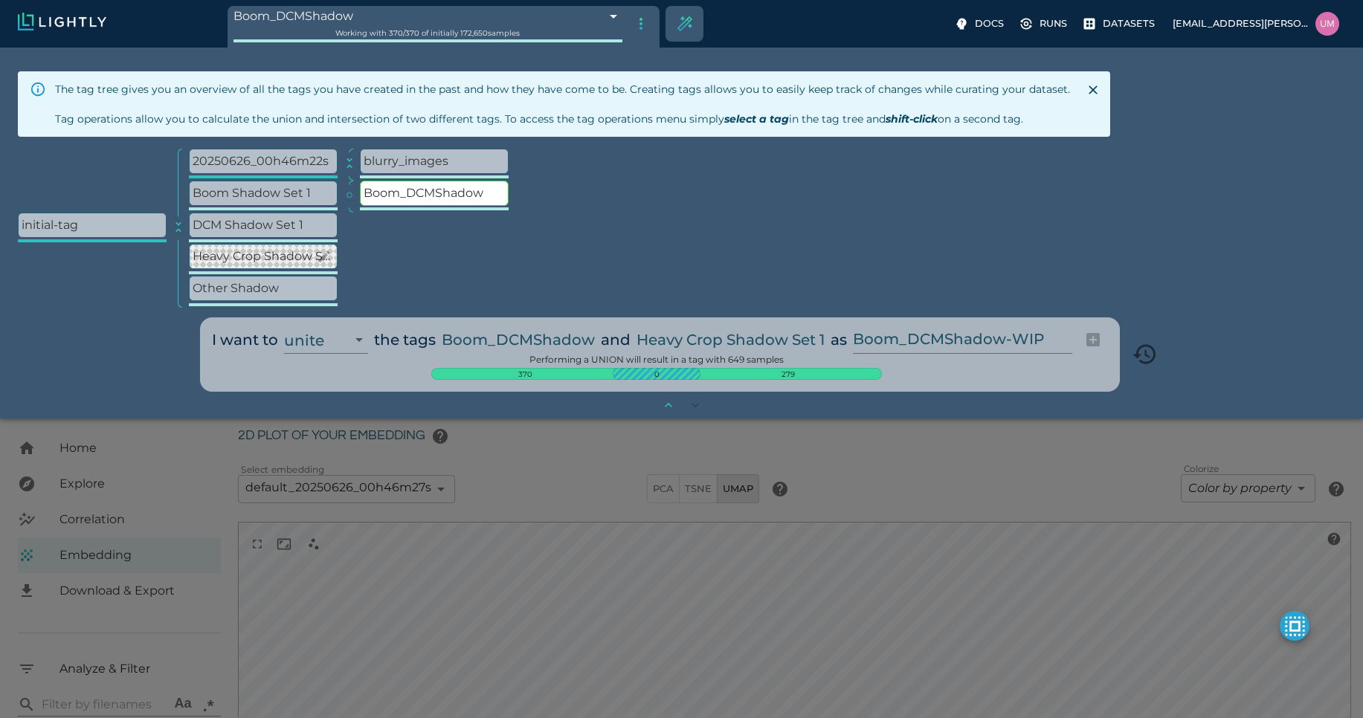
type input "1.01926637632285"
type input "13.4052663763228"
type input "4.98332834243774"
type input "90.2033283424377"
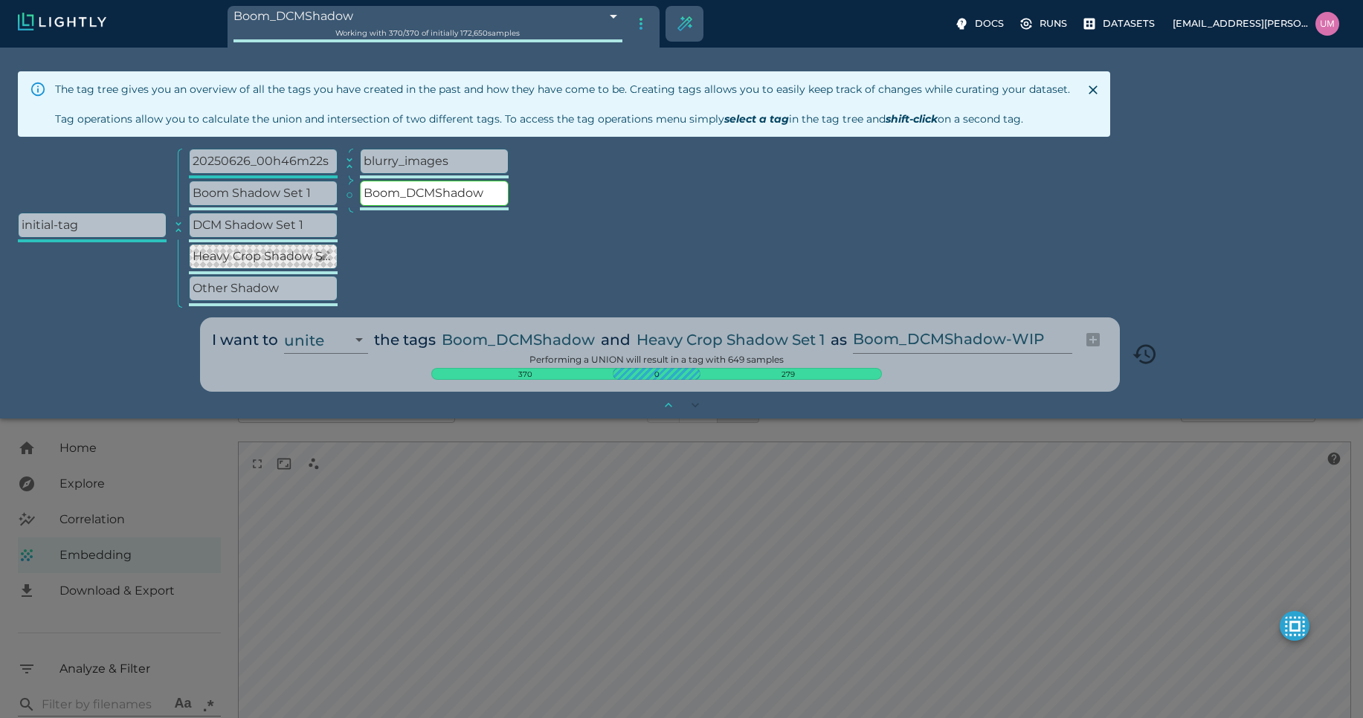
type input "1.01926637632285"
type input "13.4052663763228"
type input "4.98332834243774"
type input "90.2033283424377"
type input "1.01926637632285"
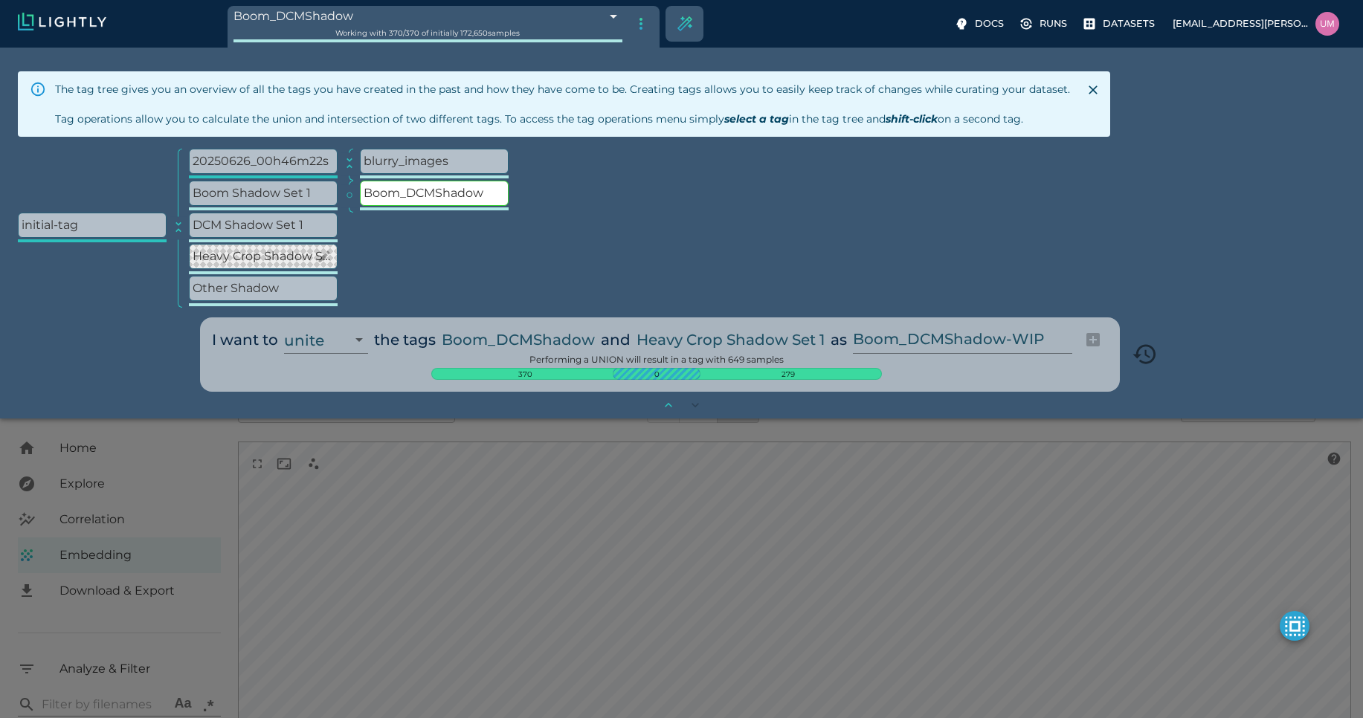
type input "13.4052663763228"
type input "4.98332834243774"
type input "90.2033283424377"
type input "1.01926637632285"
type input "13.4052663763228"
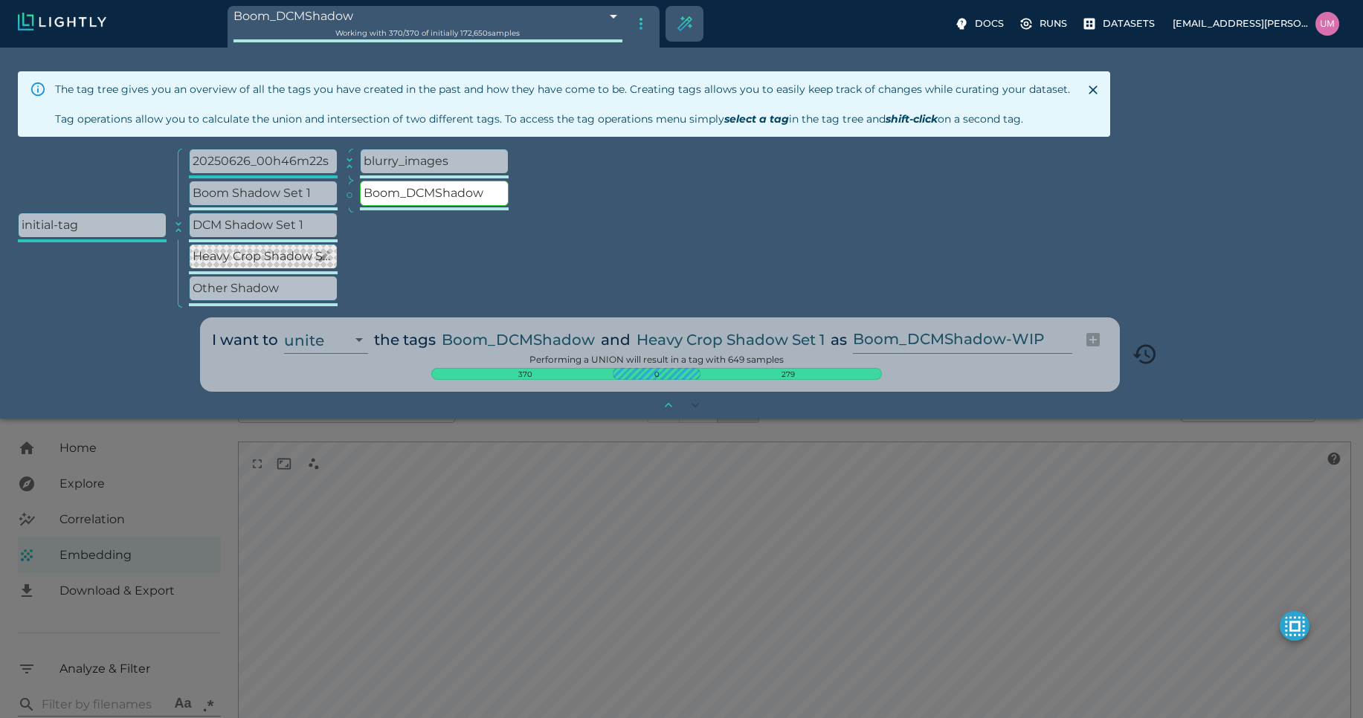
type input "4.98332834243774"
type input "90.2033283424377"
click at [287, 326] on select "unite intersect subtract" at bounding box center [326, 340] width 84 height 28
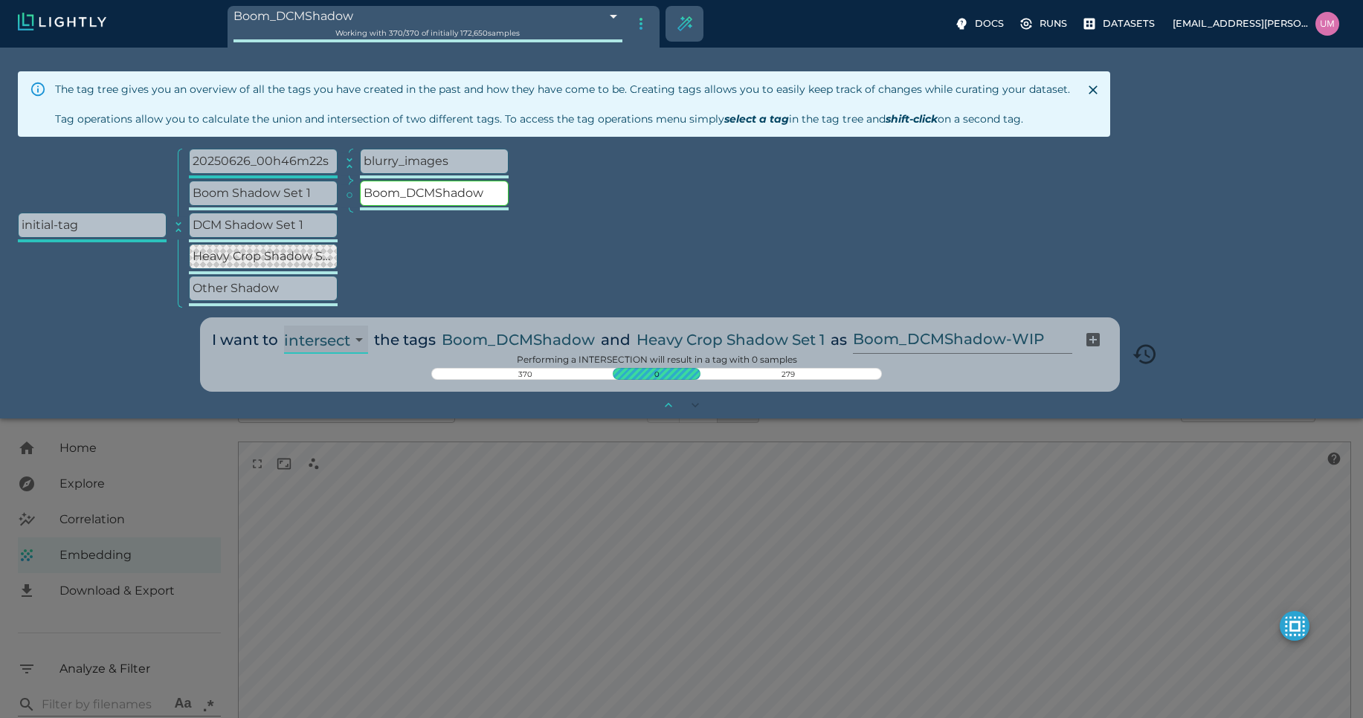
select select "DIFFERENCE"
click at [284, 326] on select "unite intersect subtract" at bounding box center [326, 340] width 84 height 28
